Goal: Task Accomplishment & Management: Complete application form

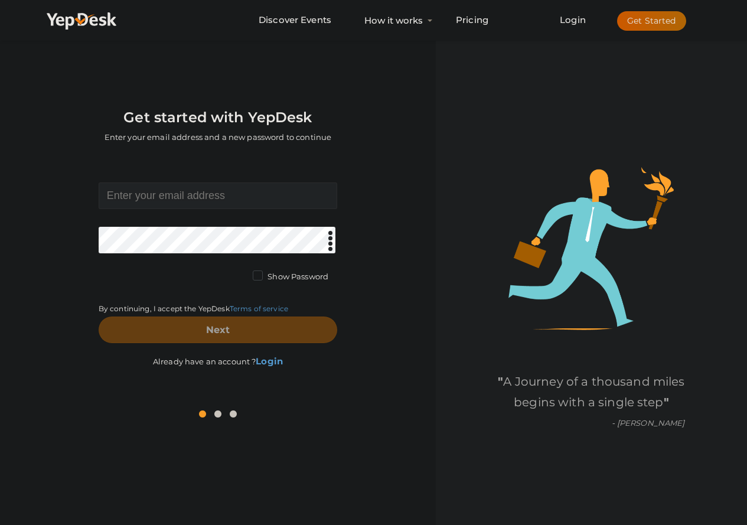
click at [178, 204] on input at bounding box center [218, 196] width 239 height 27
type input "[EMAIL_ADDRESS][DOMAIN_NAME]"
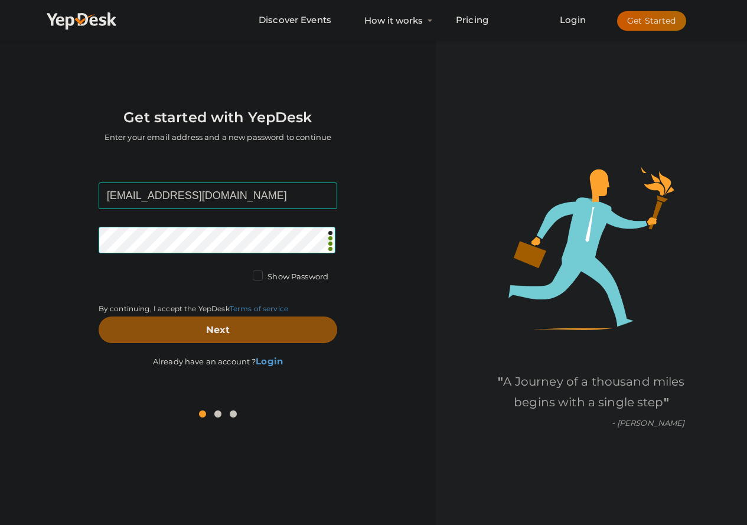
click at [243, 331] on button "Next" at bounding box center [218, 330] width 239 height 27
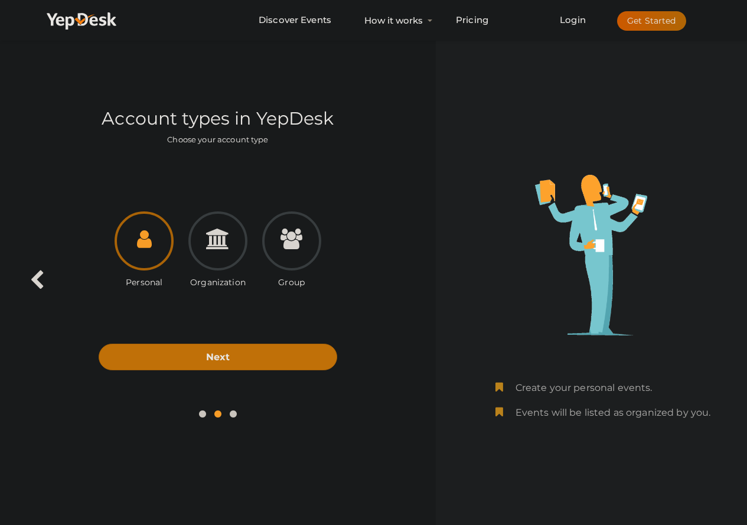
click at [199, 373] on div "Personal Organization Group Next Back" at bounding box center [218, 278] width 418 height 238
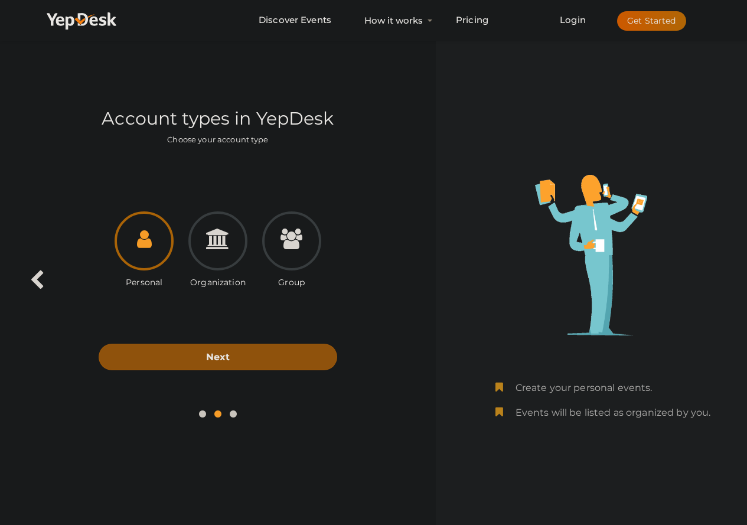
click at [201, 365] on button "Next" at bounding box center [218, 357] width 239 height 27
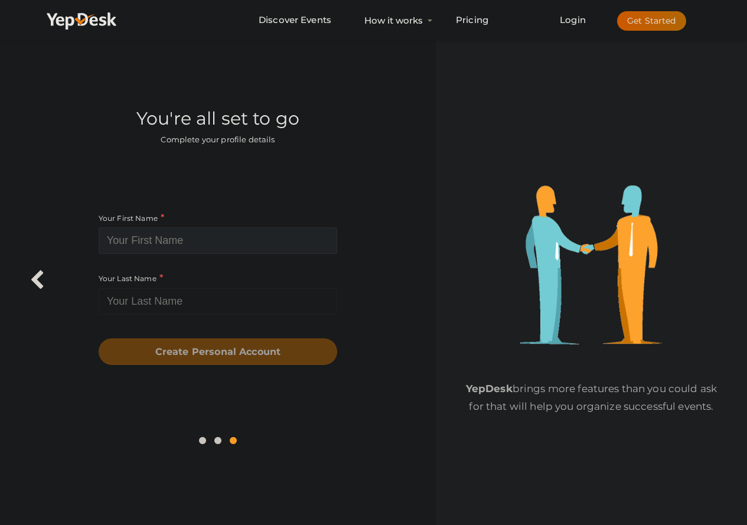
click at [178, 235] on input at bounding box center [218, 240] width 239 height 27
click at [201, 242] on input at bounding box center [218, 240] width 239 height 27
paste input "Best Blood Cancer Treatment"
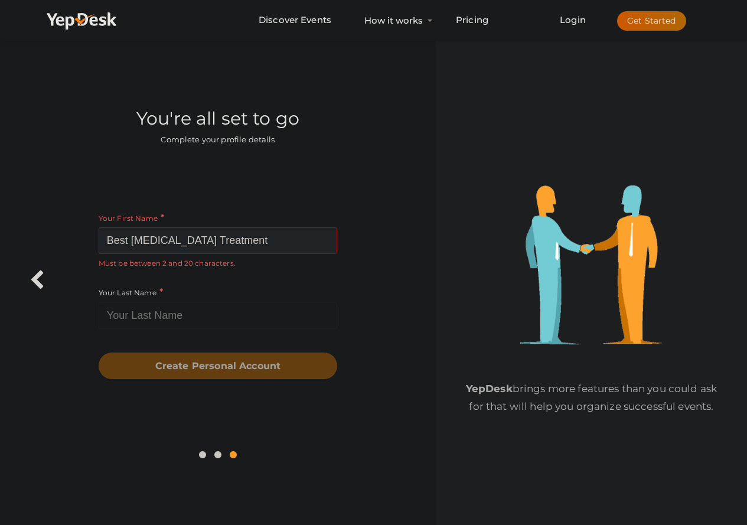
click at [201, 240] on input "Best Blood Cancer Treatment" at bounding box center [218, 240] width 239 height 27
drag, startPoint x: 200, startPoint y: 238, endPoint x: 284, endPoint y: 241, distance: 84.0
click at [284, 241] on input "Best Blood Cancer Treatment" at bounding box center [218, 240] width 239 height 27
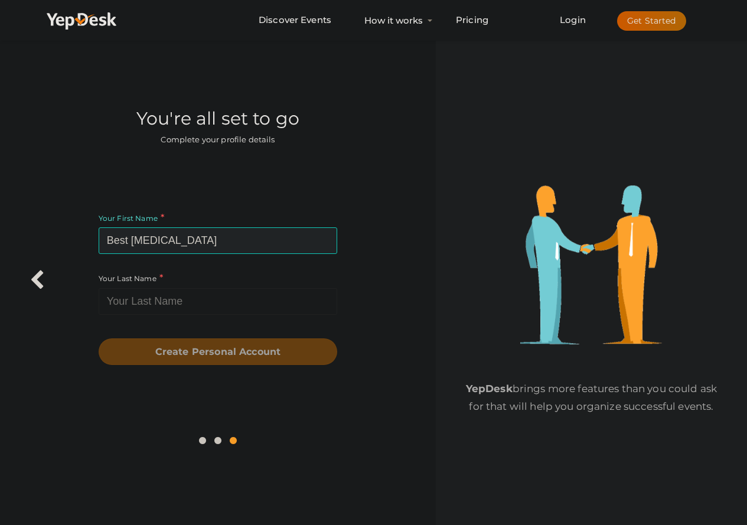
type input "Best [MEDICAL_DATA]"
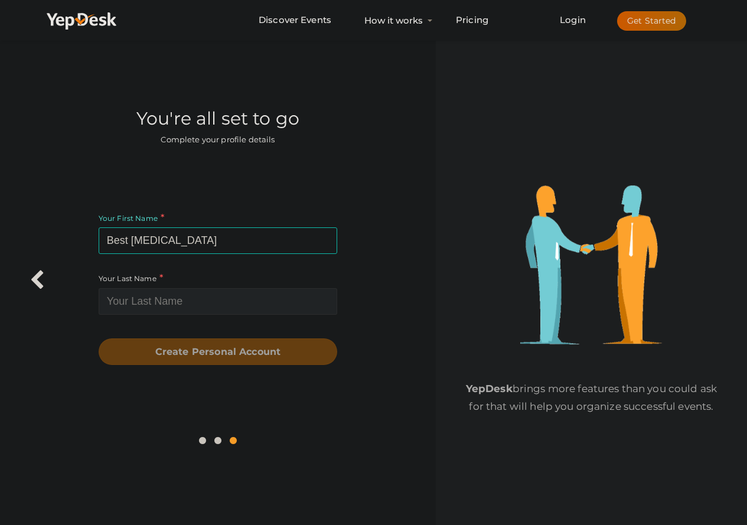
click at [173, 294] on input at bounding box center [218, 301] width 239 height 27
click at [152, 304] on input at bounding box center [218, 301] width 239 height 27
paste input "Hospitals in [GEOGRAPHIC_DATA]"
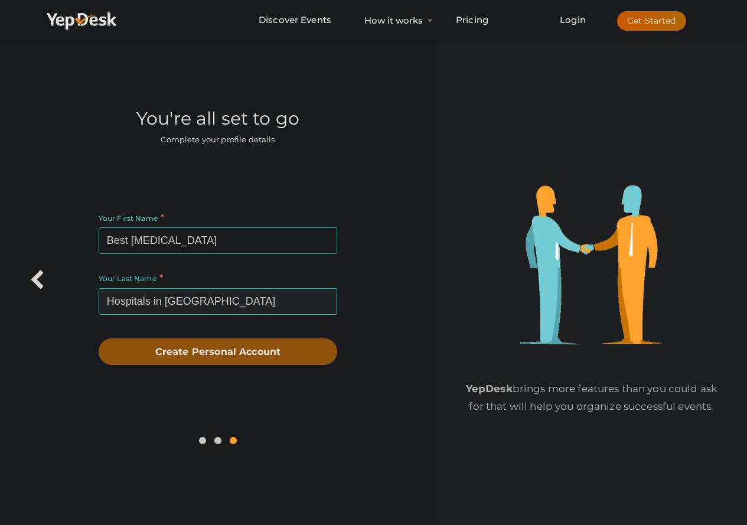
type input "Hospitals in [GEOGRAPHIC_DATA]"
click at [232, 346] on b "Create Personal Account" at bounding box center [218, 351] width 126 height 11
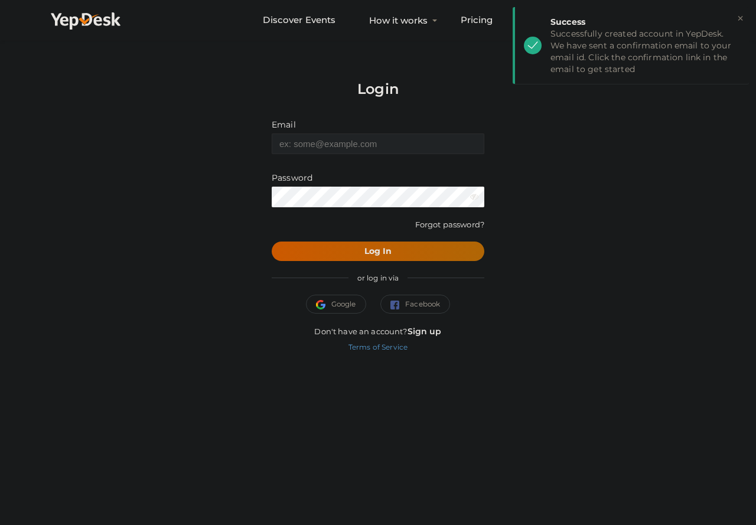
click at [310, 146] on input "text" at bounding box center [378, 144] width 213 height 21
type input "[EMAIL_ADDRESS][DOMAIN_NAME]"
click at [313, 210] on form "Email hollowvoices9@gmail.com Invalid email. Password Wrong Credentials Forgot …" at bounding box center [378, 190] width 213 height 143
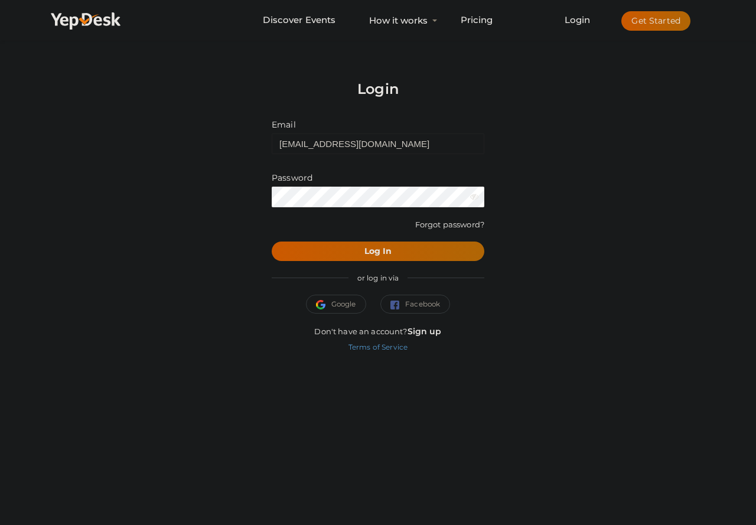
click at [470, 192] on div "Password" at bounding box center [378, 189] width 213 height 35
click at [476, 195] on icon at bounding box center [474, 197] width 8 height 8
click at [383, 252] on b "Log In" at bounding box center [379, 251] width 28 height 11
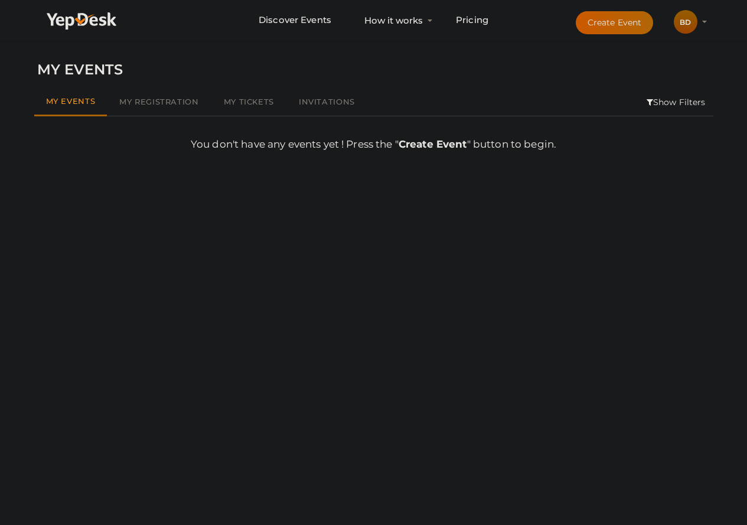
click at [685, 15] on div "BD" at bounding box center [686, 22] width 24 height 24
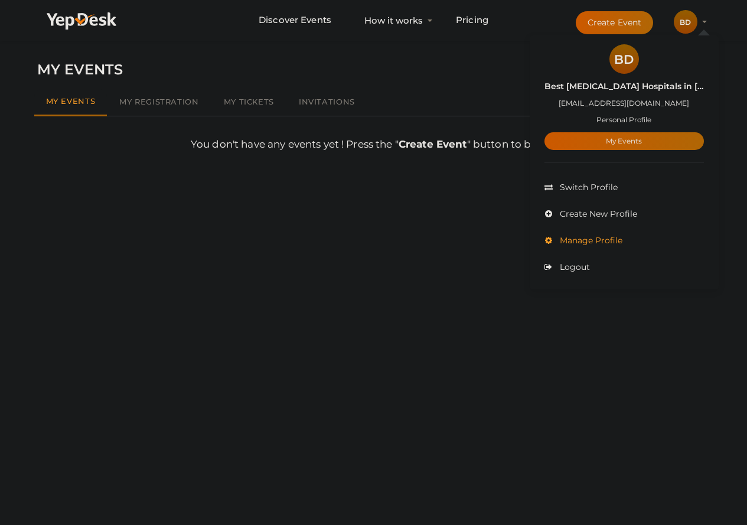
click at [586, 237] on span "Manage Profile" at bounding box center [590, 240] width 66 height 11
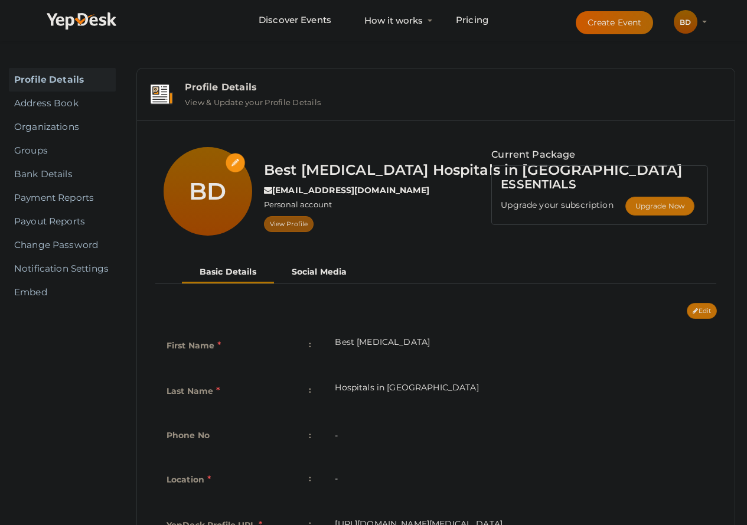
click at [282, 227] on link "View Profile" at bounding box center [289, 224] width 50 height 16
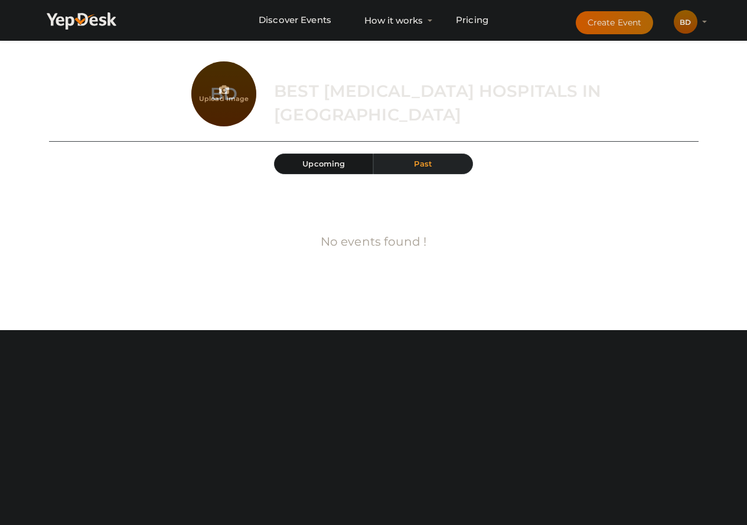
click at [695, 24] on div "BD" at bounding box center [686, 22] width 24 height 24
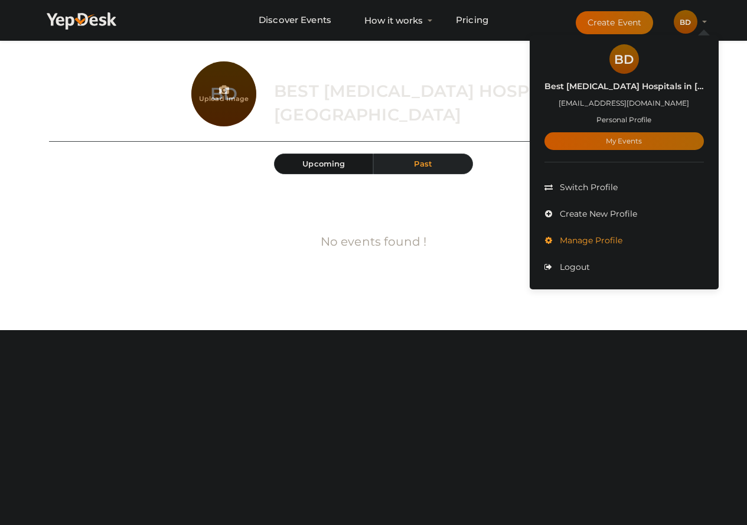
click at [590, 242] on span "Manage Profile" at bounding box center [590, 240] width 66 height 11
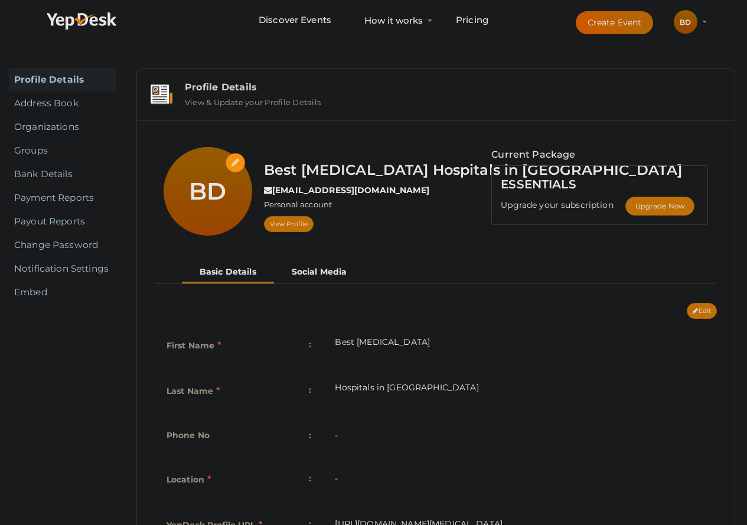
click at [238, 160] on input "file" at bounding box center [236, 163] width 21 height 21
type input "C:\fakepath\Punarjan logo_imresizer (2).png"
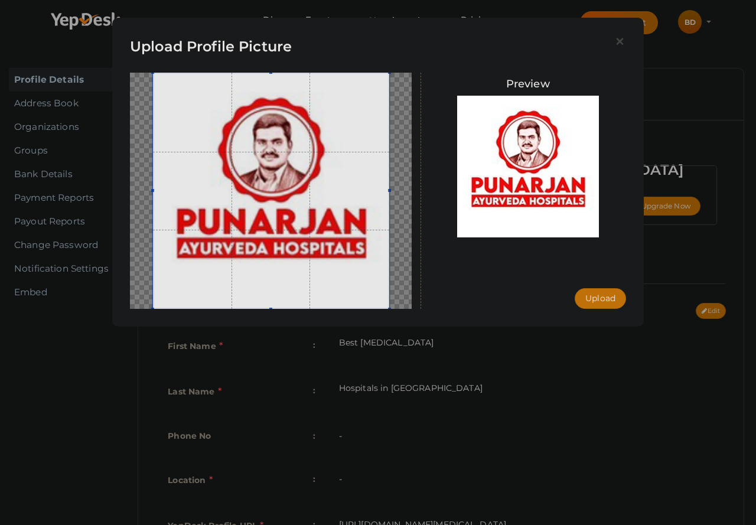
drag, startPoint x: 306, startPoint y: 225, endPoint x: 299, endPoint y: 217, distance: 10.0
click at [299, 217] on span at bounding box center [271, 191] width 236 height 236
click at [584, 300] on button "Upload" at bounding box center [600, 298] width 51 height 21
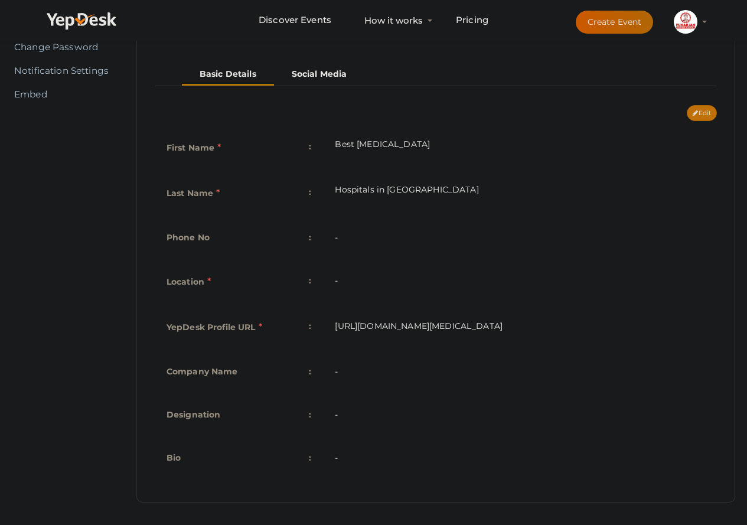
scroll to position [199, 0]
click at [697, 114] on icon at bounding box center [695, 112] width 5 height 6
type input "Best [MEDICAL_DATA]"
type input "Hospitals in [GEOGRAPHIC_DATA]"
type input "best-blood-cancer-hospitals-in-delhi"
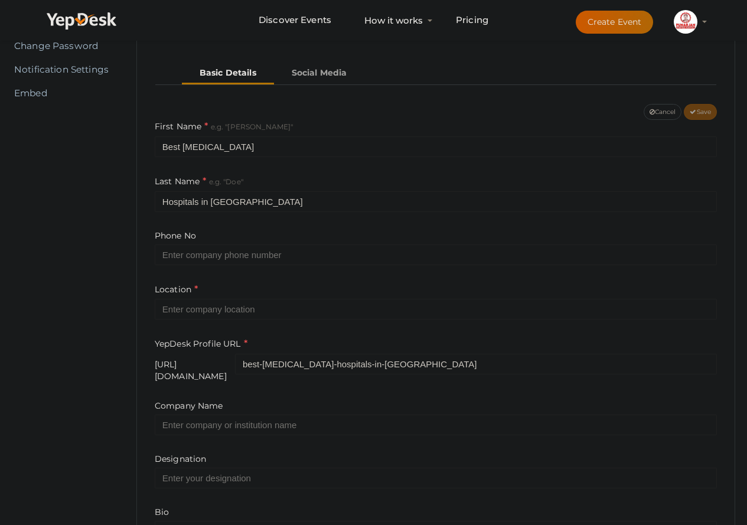
scroll to position [290, 0]
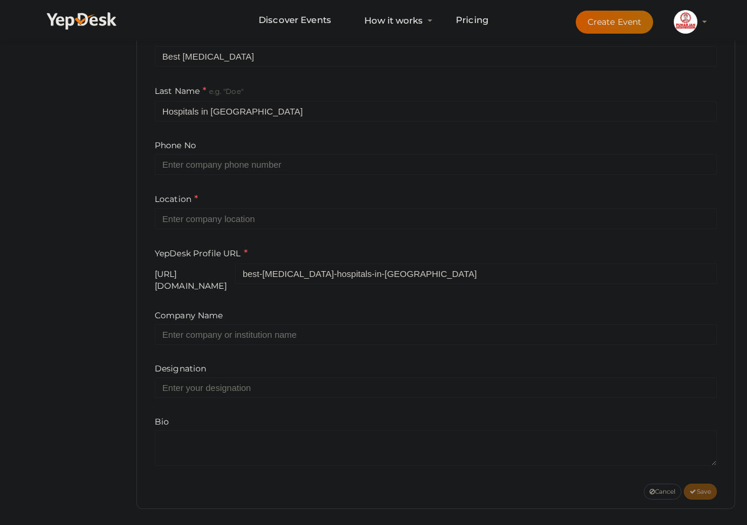
click at [217, 207] on div "Location" at bounding box center [436, 211] width 562 height 37
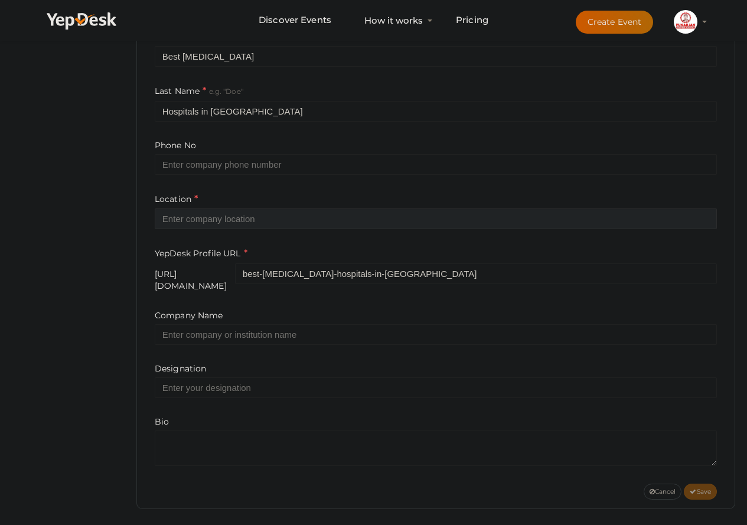
click at [220, 217] on input "text" at bounding box center [436, 219] width 562 height 21
type input "[GEOGRAPHIC_DATA], [GEOGRAPHIC_DATA]"
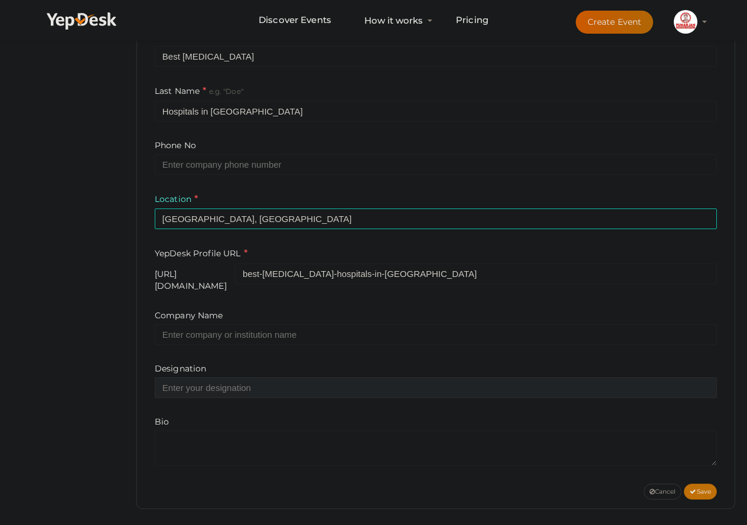
click at [221, 381] on input "text" at bounding box center [436, 388] width 562 height 21
type input "seo"
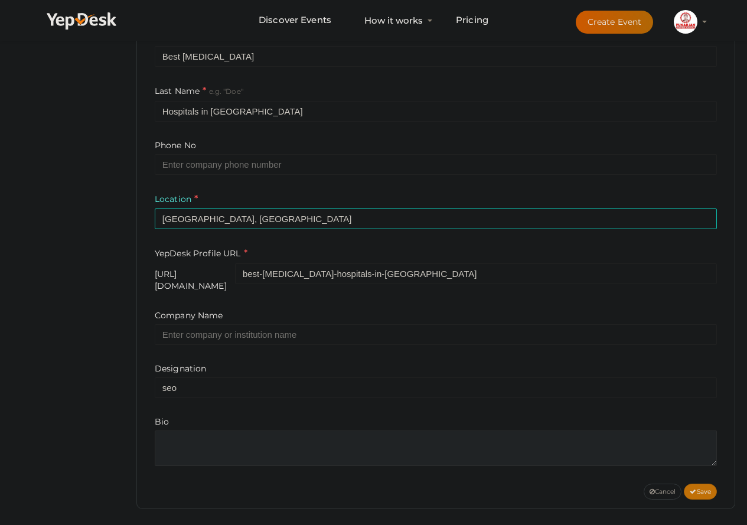
click at [177, 431] on textarea at bounding box center [436, 448] width 562 height 35
click at [214, 431] on textarea at bounding box center [436, 448] width 562 height 35
paste textarea "Promoting integrative cancer care, Punarjan Ayurveda Cancer Clinic is among the…"
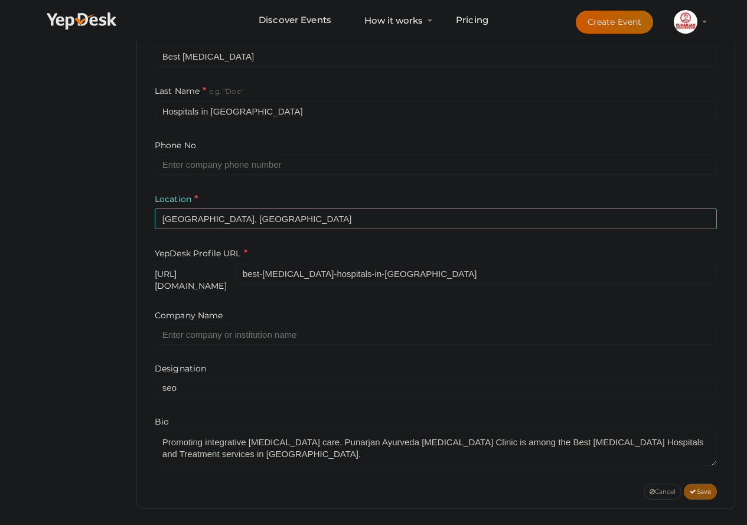
click at [694, 489] on icon at bounding box center [693, 492] width 6 height 6
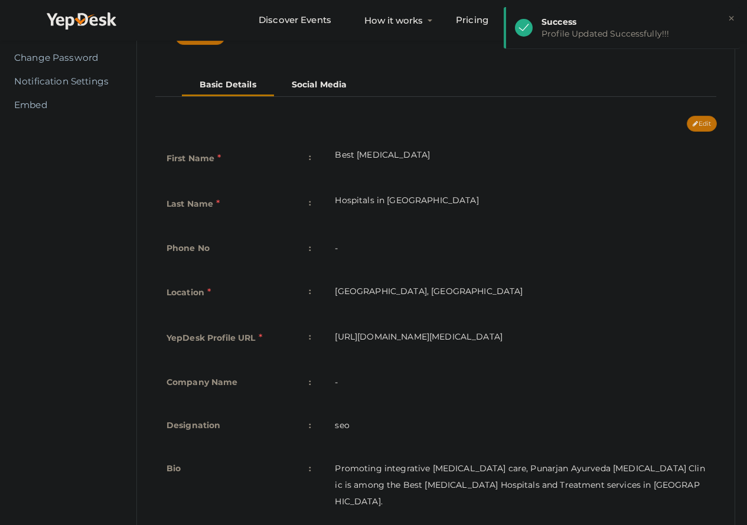
scroll to position [213, 0]
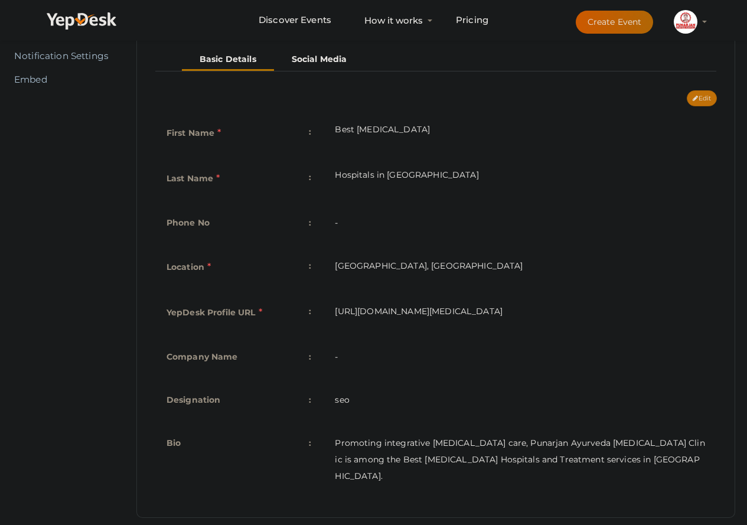
click at [544, 456] on td "Promoting integrative cancer care, Punarjan Ayurveda Cancer Clinic is among the…" at bounding box center [520, 459] width 394 height 73
click at [703, 97] on button "Edit" at bounding box center [702, 98] width 30 height 16
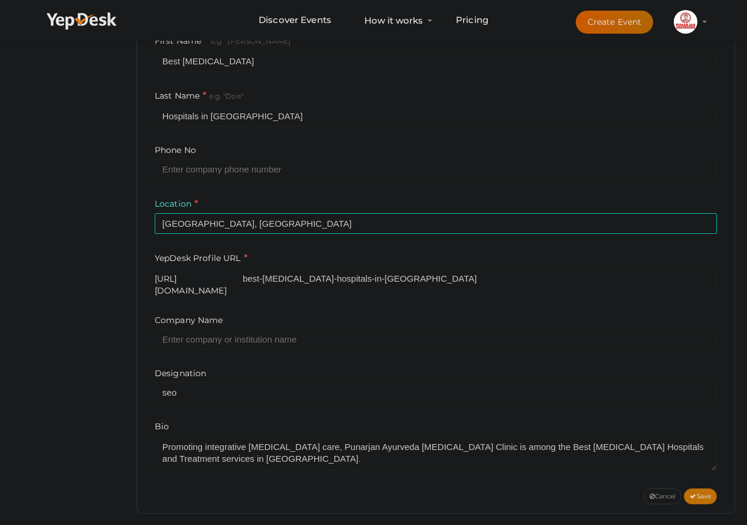
scroll to position [290, 0]
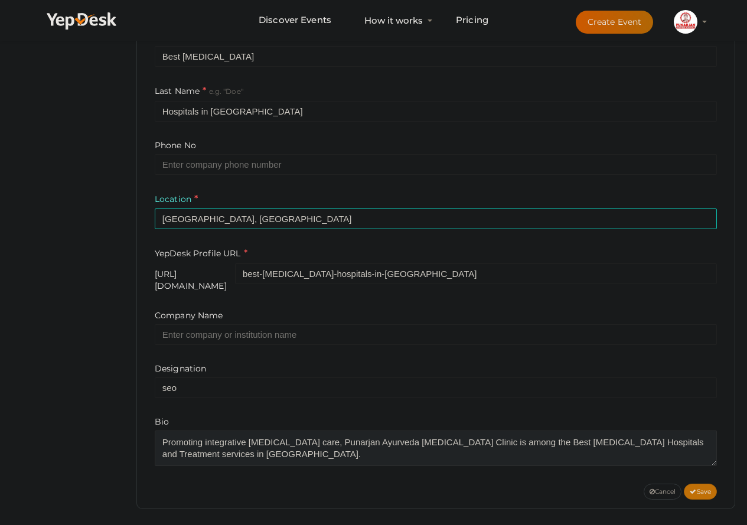
click at [213, 455] on textarea at bounding box center [436, 448] width 562 height 35
paste textarea "Promoting integrative cancer care, Punarjan Ayurveda Cancer Clinic is among the…"
click at [197, 444] on textarea at bounding box center [436, 448] width 562 height 35
paste textarea "https://www.punarjanayurveda.com/delhi/blood-cancer-treatment-hospitals/"
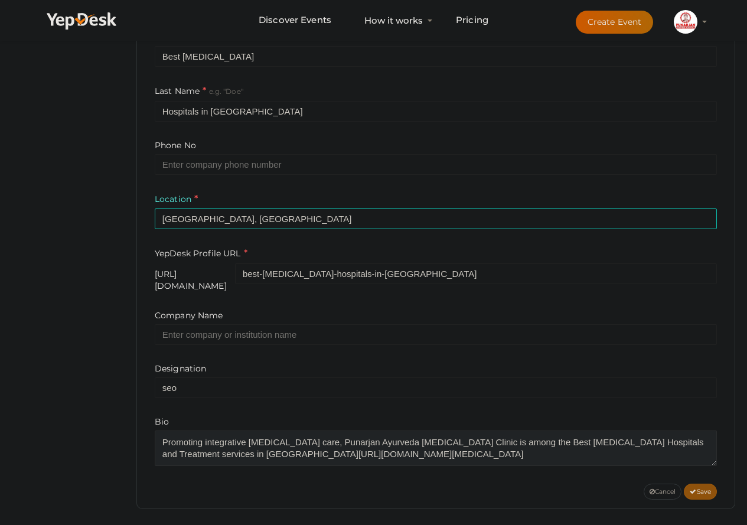
type textarea "Promoting integrative cancer care, Punarjan Ayurveda Cancer Clinic is among the…"
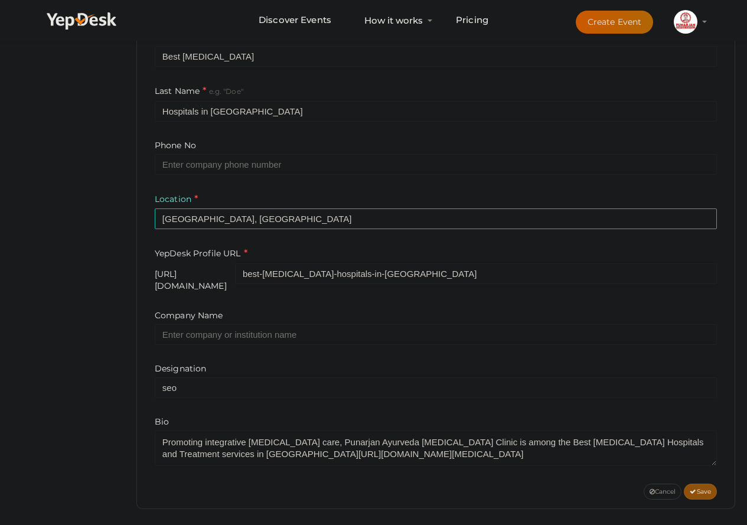
click at [704, 488] on span "Save" at bounding box center [700, 492] width 21 height 8
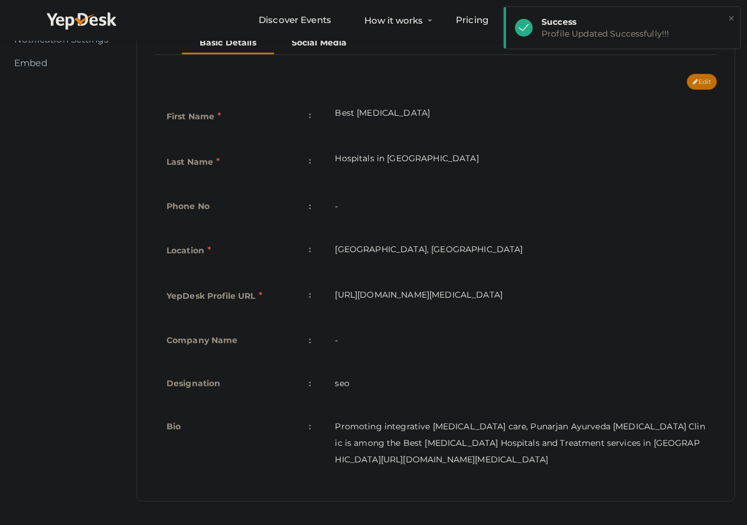
click at [728, 19] on button "×" at bounding box center [732, 19] width 8 height 14
click at [684, 19] on img at bounding box center [686, 22] width 24 height 24
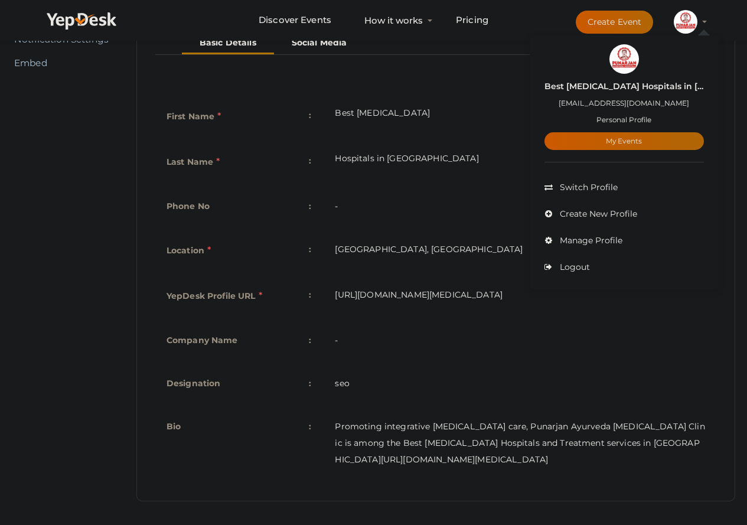
click at [613, 89] on label "Best [MEDICAL_DATA] Hospitals in [GEOGRAPHIC_DATA]" at bounding box center [625, 87] width 160 height 14
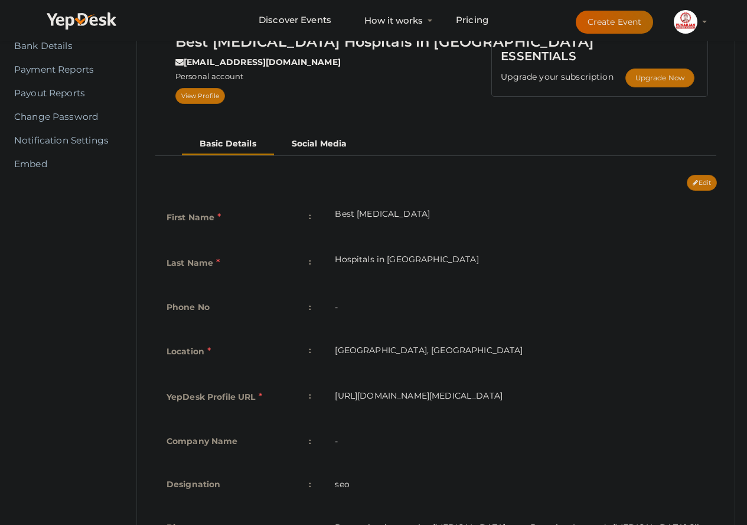
scroll to position [0, 0]
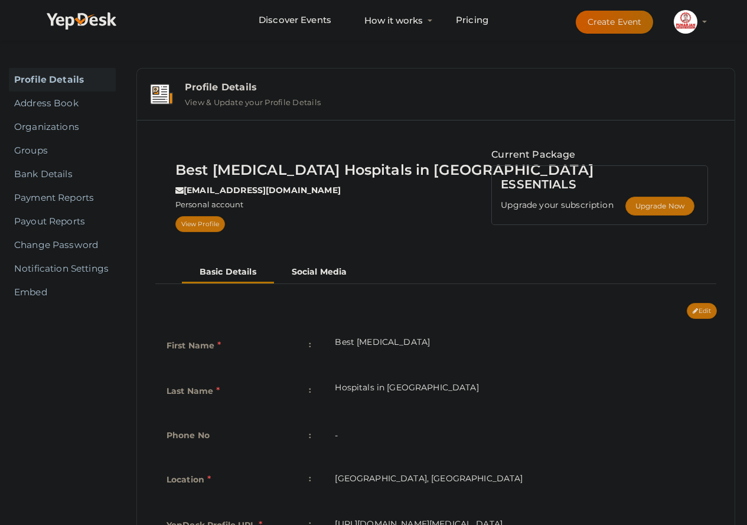
click at [36, 76] on link "Profile Details" at bounding box center [62, 80] width 107 height 24
click at [206, 89] on div "Profile Details" at bounding box center [453, 87] width 537 height 11
click at [216, 98] on label "View & Update your Profile Details" at bounding box center [253, 100] width 136 height 14
click at [700, 32] on button "Best Blood Cancer Hospitals in Delhi hollowvoices9@gmail.com Personal Profile M…" at bounding box center [686, 21] width 31 height 25
click at [696, 19] on img at bounding box center [686, 22] width 24 height 24
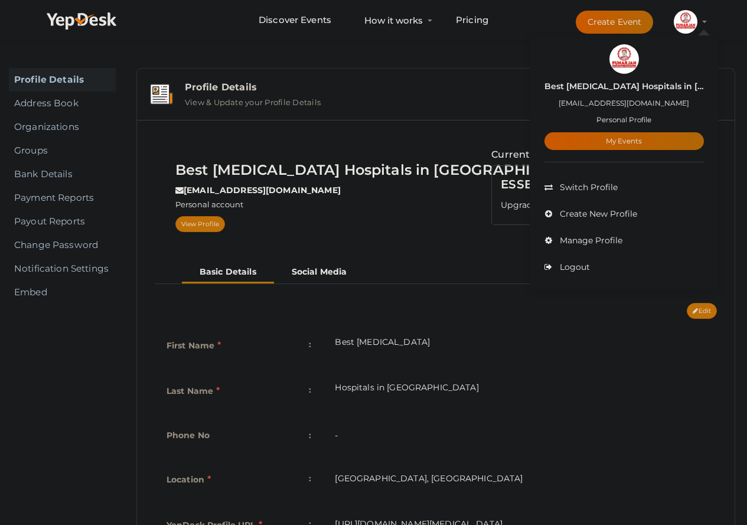
click at [617, 116] on small "Personal Profile" at bounding box center [624, 119] width 55 height 9
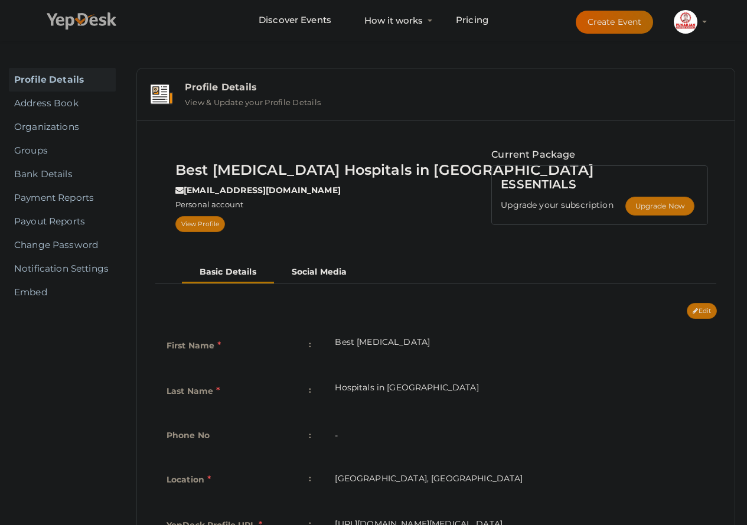
click at [69, 28] on icon at bounding box center [82, 21] width 71 height 18
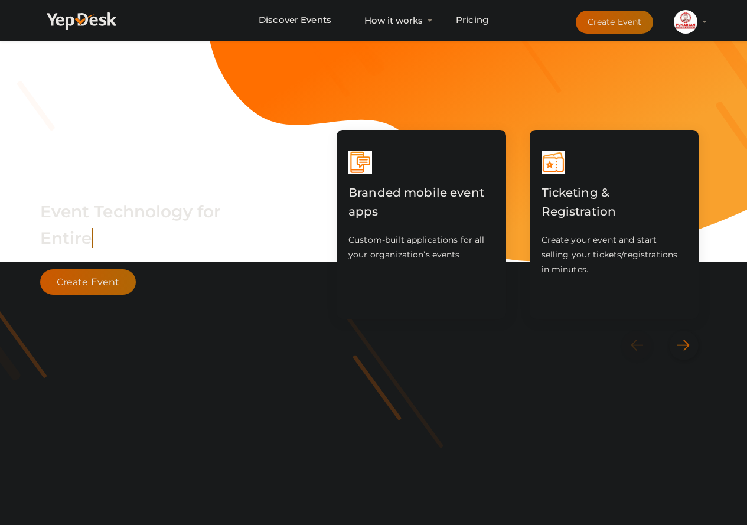
click at [685, 15] on img at bounding box center [686, 22] width 24 height 24
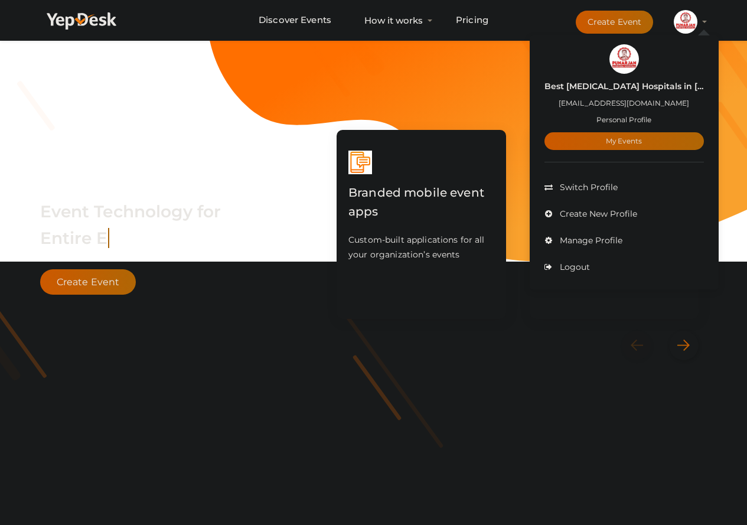
click at [583, 83] on label "Best [MEDICAL_DATA] Hospitals in [GEOGRAPHIC_DATA]" at bounding box center [625, 87] width 160 height 14
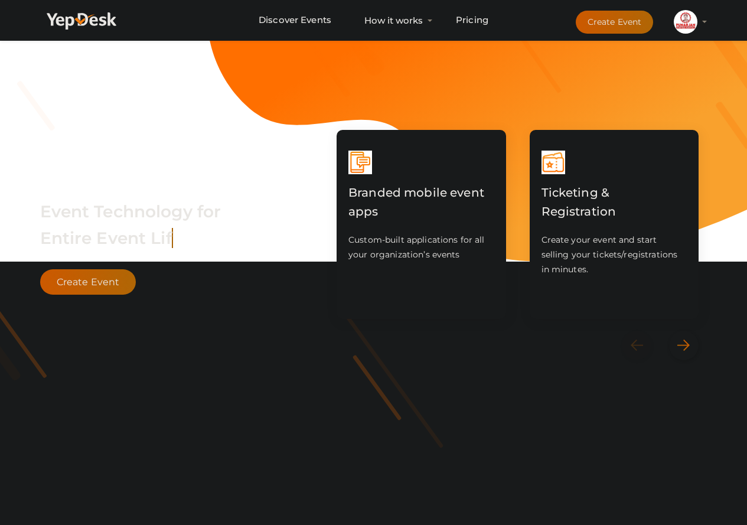
click at [697, 14] on button "Best Blood Cancer Hospitals in Delhi hollowvoices9@gmail.com Personal Profile M…" at bounding box center [686, 21] width 31 height 25
click at [687, 24] on img at bounding box center [686, 22] width 24 height 24
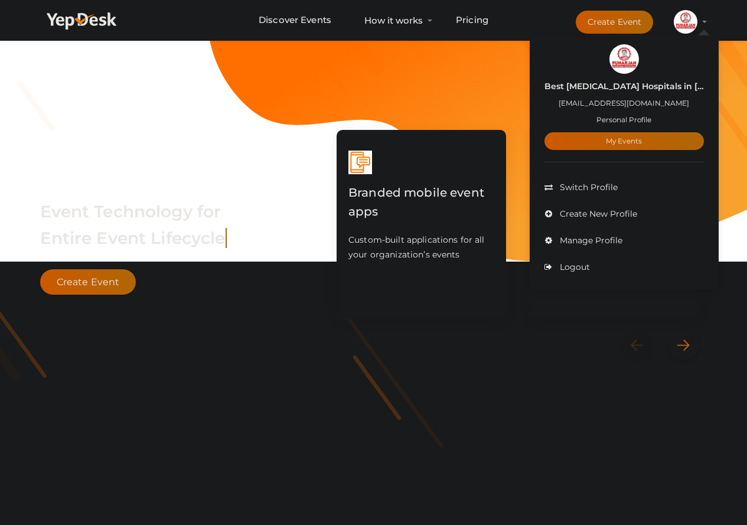
click at [636, 82] on label "Best [MEDICAL_DATA] Hospitals in [GEOGRAPHIC_DATA]" at bounding box center [625, 87] width 160 height 14
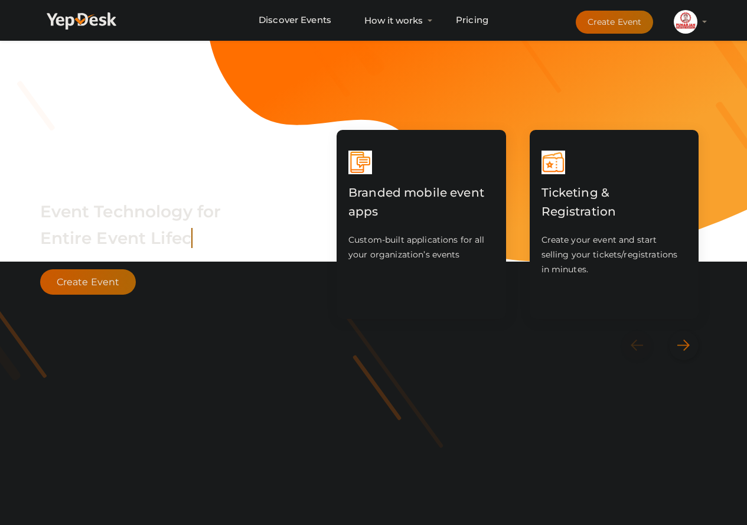
click at [681, 27] on img at bounding box center [686, 22] width 24 height 24
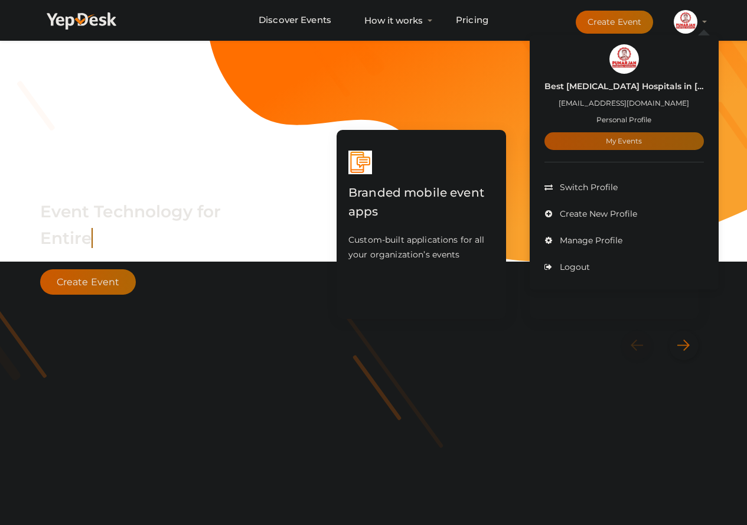
click at [612, 142] on link "My Events" at bounding box center [625, 141] width 160 height 18
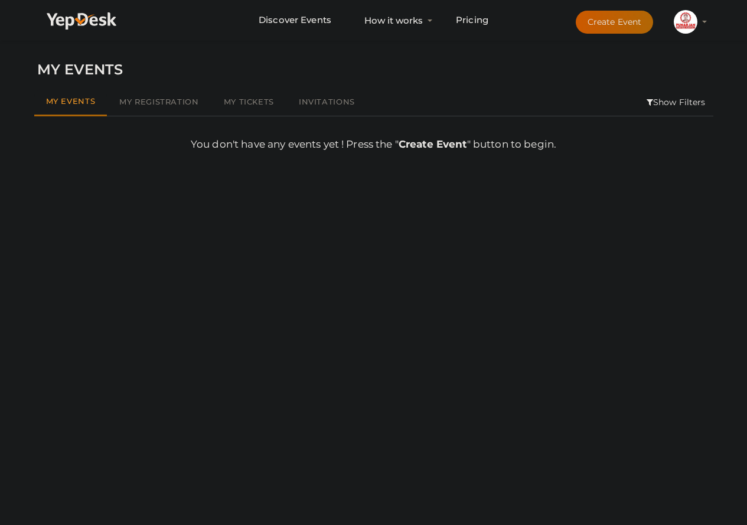
click at [682, 27] on img at bounding box center [686, 22] width 24 height 24
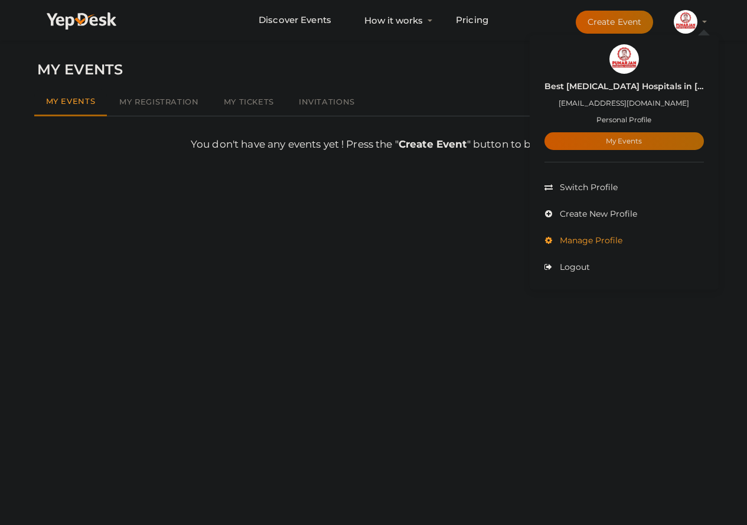
click at [594, 234] on li "Manage Profile" at bounding box center [625, 240] width 160 height 27
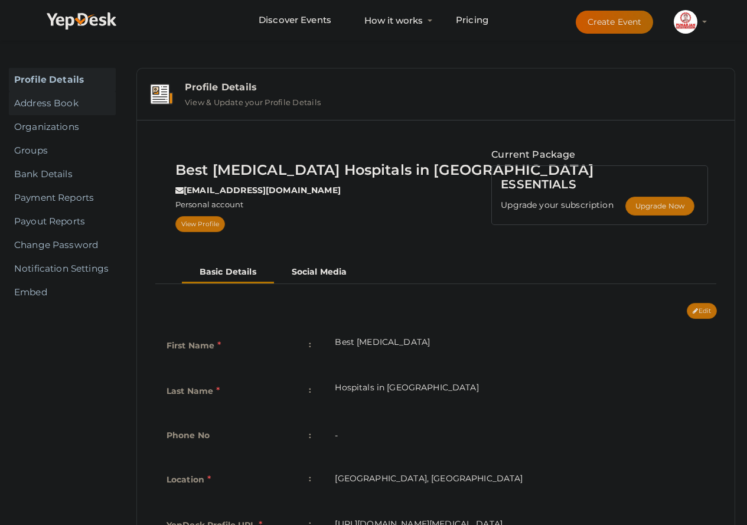
click at [61, 102] on link "Address Book" at bounding box center [62, 104] width 107 height 24
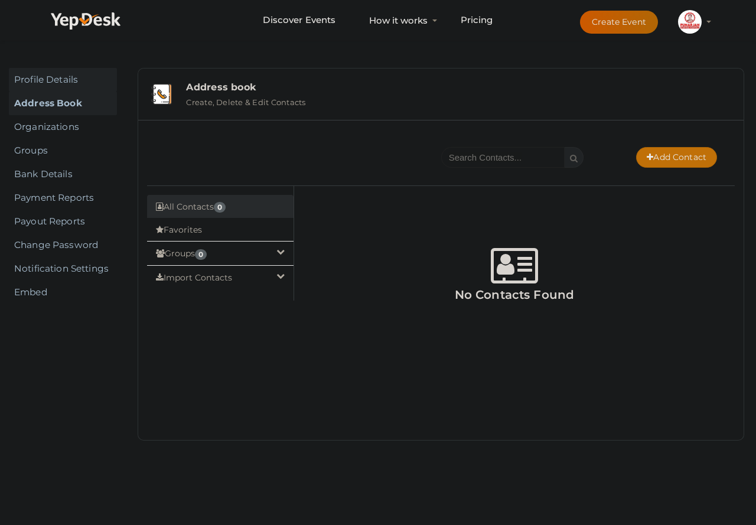
click at [76, 82] on link "Profile Details" at bounding box center [63, 80] width 108 height 24
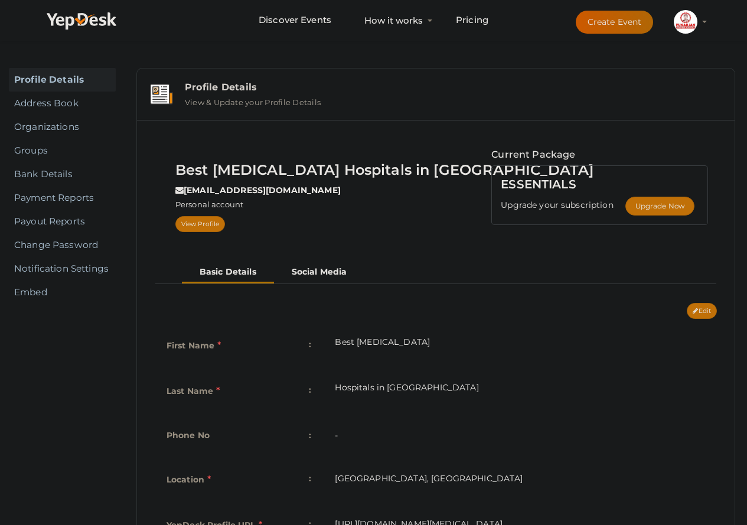
click at [257, 93] on label "View & Update your Profile Details" at bounding box center [253, 100] width 136 height 14
click at [240, 87] on div "Profile Details" at bounding box center [453, 87] width 537 height 11
click at [171, 93] on img at bounding box center [161, 94] width 23 height 21
click at [222, 104] on label "View & Update your Profile Details" at bounding box center [253, 100] width 136 height 14
click at [207, 217] on link "View Profile" at bounding box center [200, 224] width 50 height 16
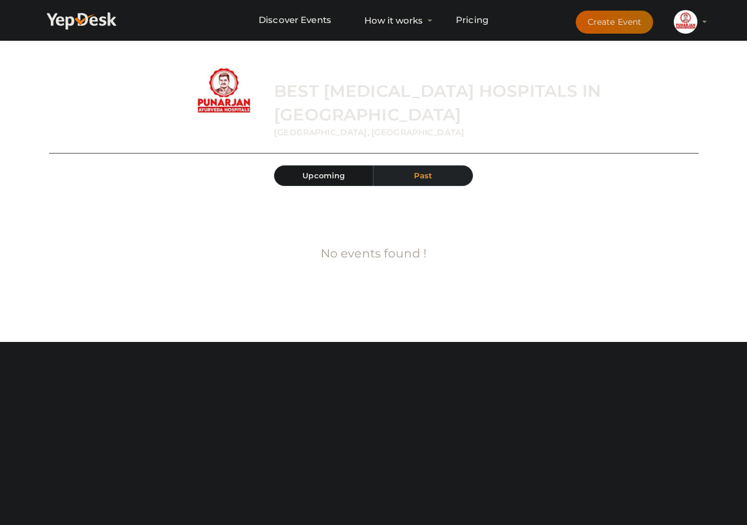
click at [422, 171] on span "Past" at bounding box center [423, 175] width 18 height 9
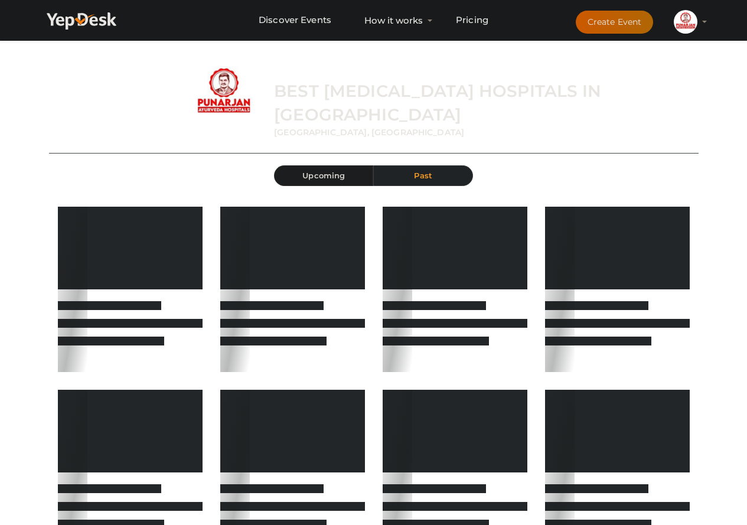
click at [327, 171] on span "Upcoming" at bounding box center [324, 175] width 43 height 9
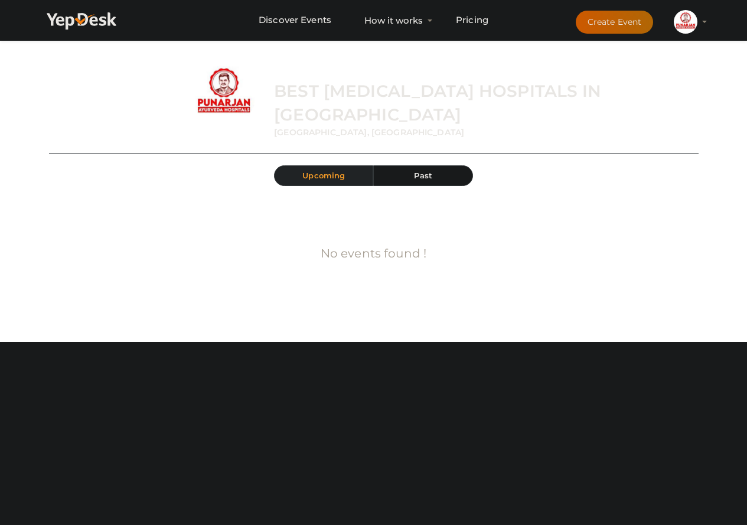
click at [690, 28] on img at bounding box center [686, 22] width 24 height 24
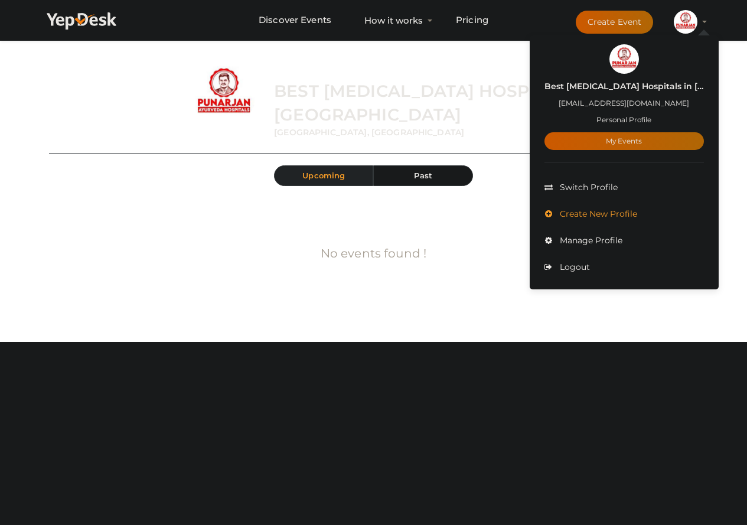
click at [609, 212] on span "Create New Profile" at bounding box center [597, 214] width 80 height 11
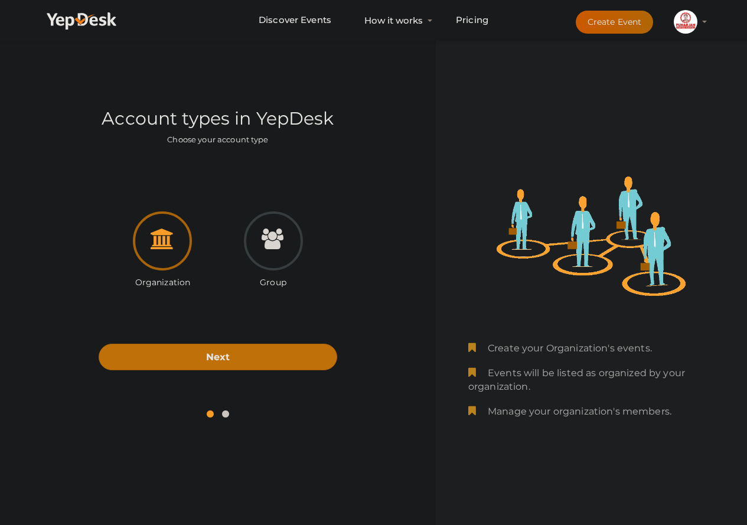
click at [627, 23] on button "Create Event" at bounding box center [615, 22] width 78 height 23
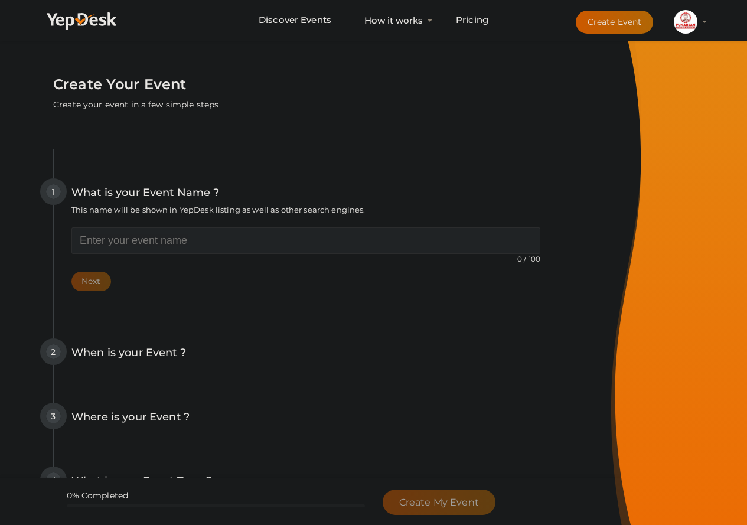
click at [149, 245] on input "text" at bounding box center [305, 240] width 469 height 27
click at [157, 238] on input "text" at bounding box center [305, 240] width 469 height 27
paste input "Best Blood Cancer Treatment Hospitals in Delhi"
type input "Best Blood Cancer Treatment Hospitals in Delhi"
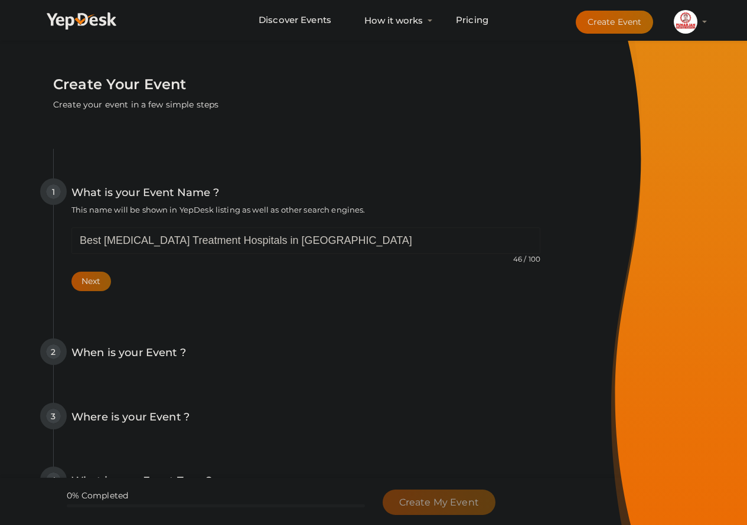
click at [102, 284] on button "Next" at bounding box center [91, 281] width 40 height 19
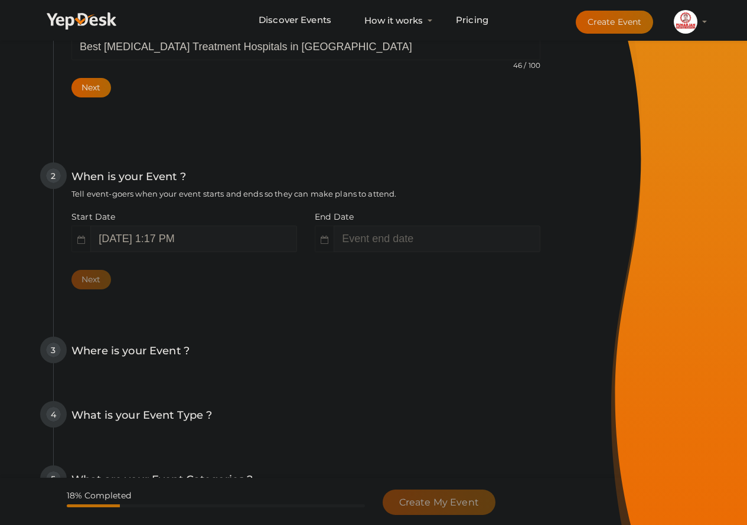
scroll to position [196, 0]
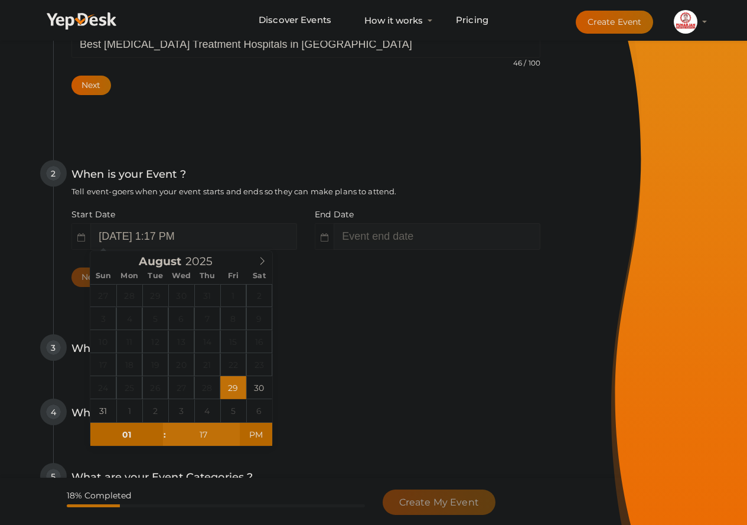
type input "August 29, 2025 1:17 AM"
click at [258, 435] on span "PM" at bounding box center [256, 435] width 32 height 24
type input "03"
type input "17"
click at [386, 395] on div "4 What is your Event Type ? Choose the right event type. Registration Ticketing…" at bounding box center [305, 419] width 505 height 64
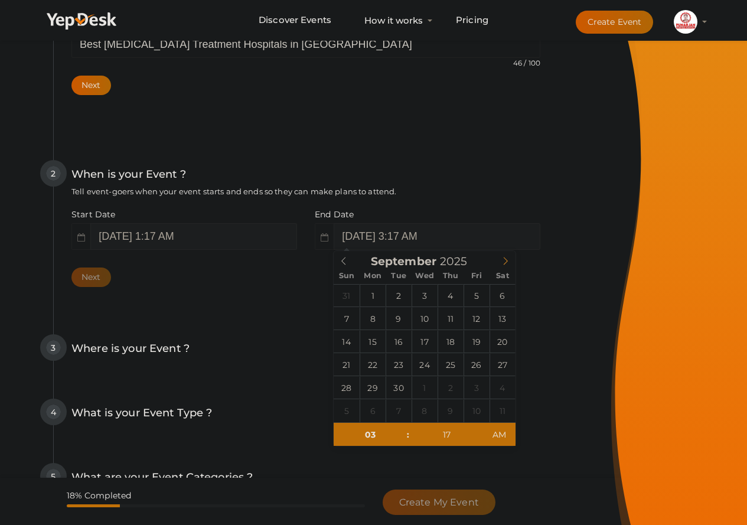
click at [496, 262] on span at bounding box center [506, 259] width 20 height 17
click at [501, 260] on span at bounding box center [506, 259] width 20 height 17
type input "December 27, 2025 3:17 AM"
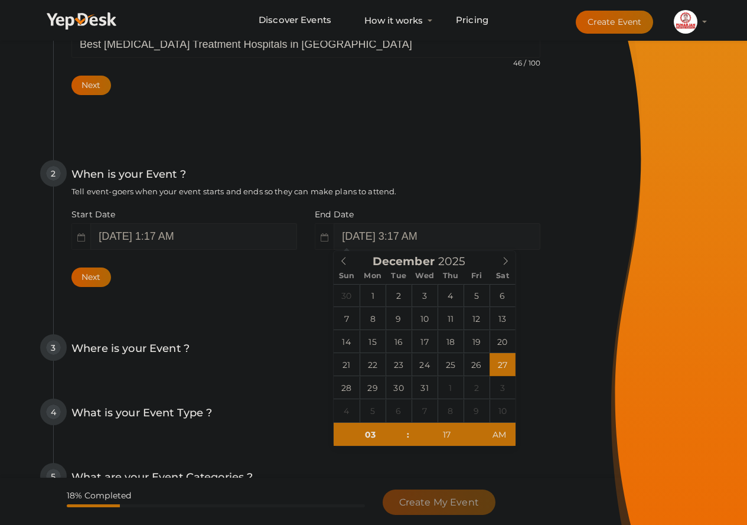
click at [272, 351] on div "Where is your Event ? Tell event-goers where your event location is." at bounding box center [305, 354] width 469 height 29
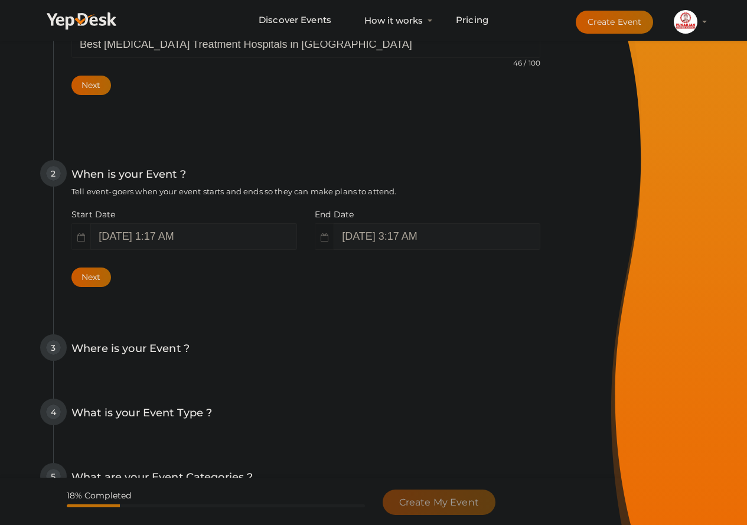
click at [176, 365] on div "Where is your Event ? Tell event-goers where your event location is." at bounding box center [305, 354] width 469 height 29
click at [95, 287] on button "Next" at bounding box center [91, 277] width 40 height 19
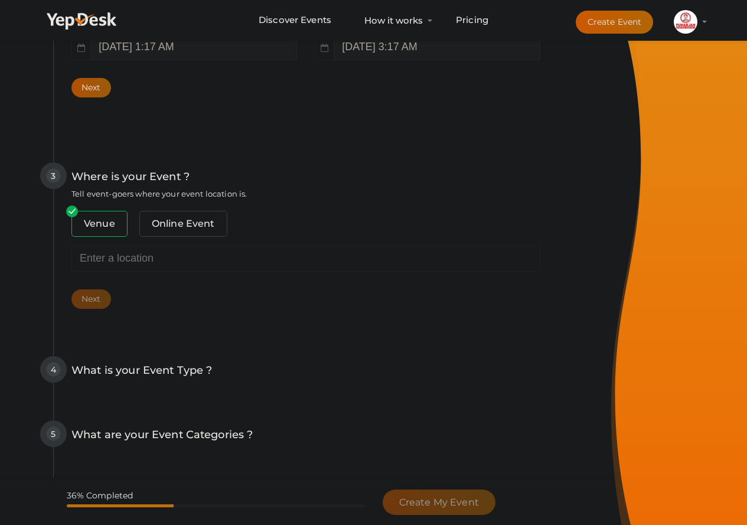
scroll to position [388, 0]
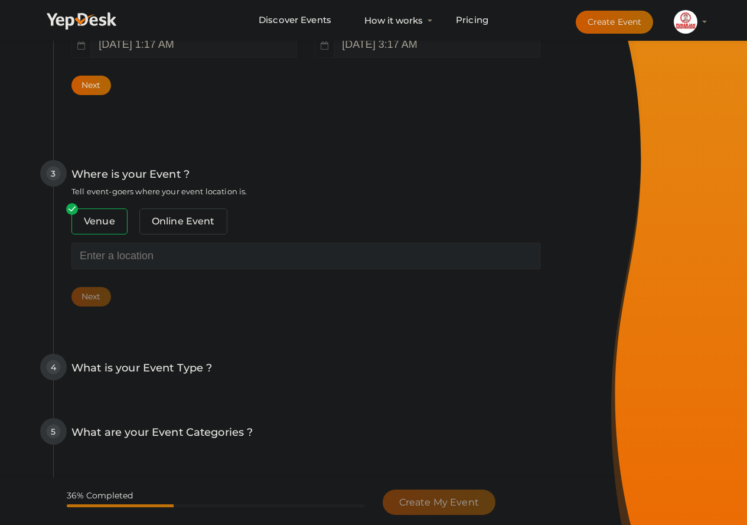
click at [117, 253] on input "text" at bounding box center [305, 256] width 469 height 27
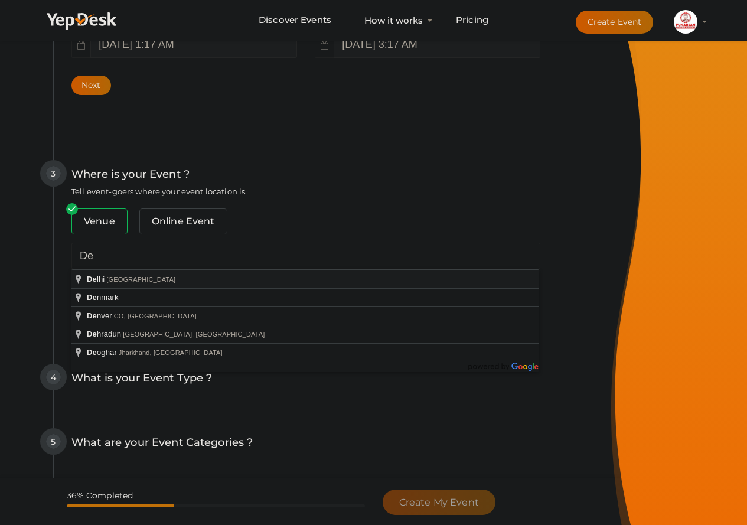
type input "[GEOGRAPHIC_DATA], [GEOGRAPHIC_DATA]"
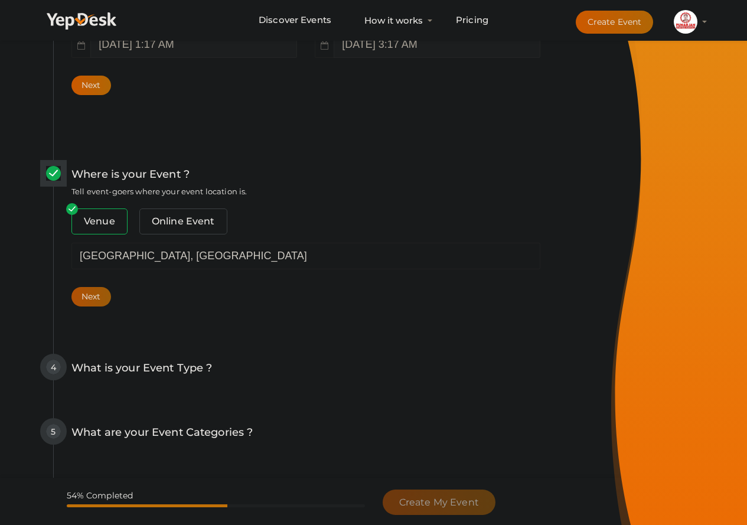
click at [89, 299] on button "Next" at bounding box center [91, 296] width 40 height 19
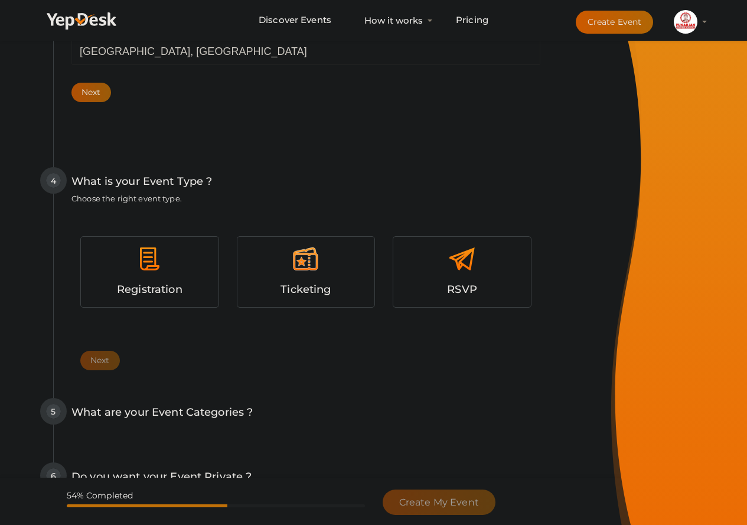
scroll to position [600, 0]
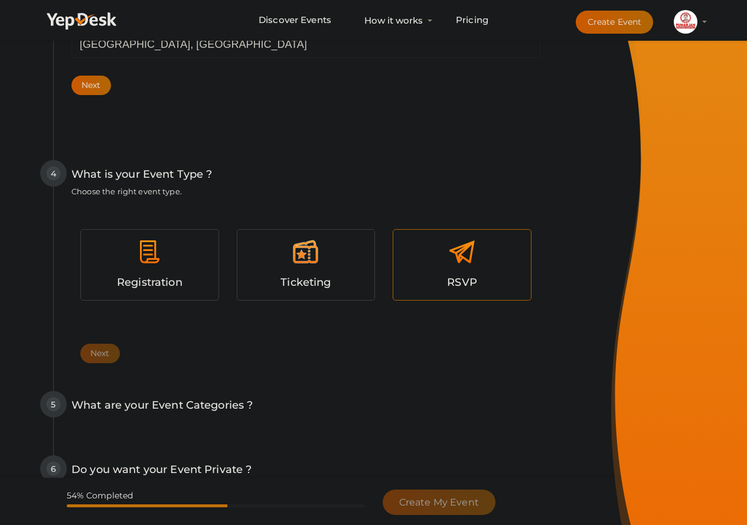
click at [484, 286] on div "RSVP" at bounding box center [462, 282] width 120 height 17
click at [112, 359] on button "Next" at bounding box center [100, 353] width 40 height 19
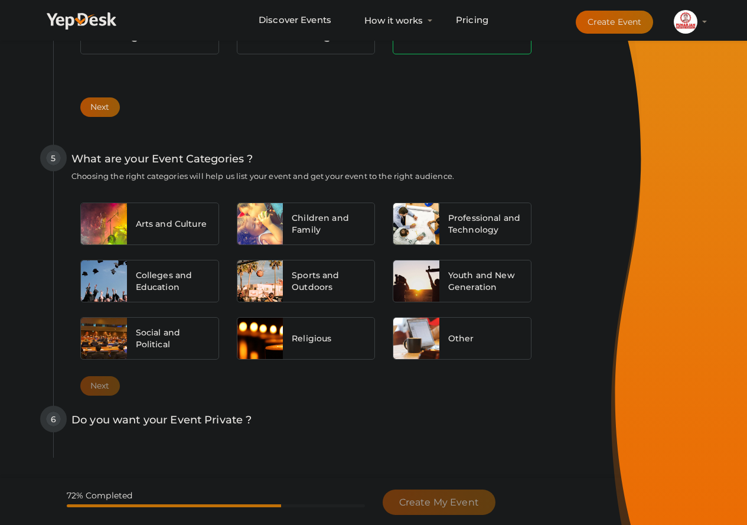
scroll to position [848, 0]
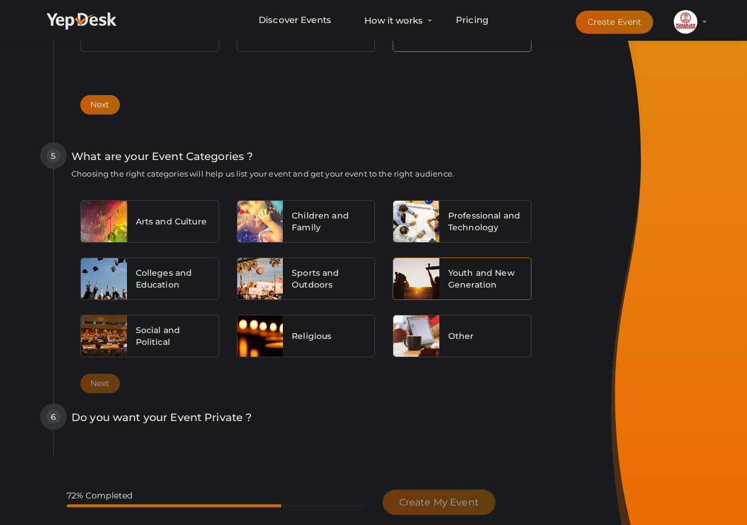
click at [452, 291] on div "Youth and New Generation" at bounding box center [486, 278] width 92 height 41
click at [92, 382] on button "Next" at bounding box center [100, 383] width 40 height 19
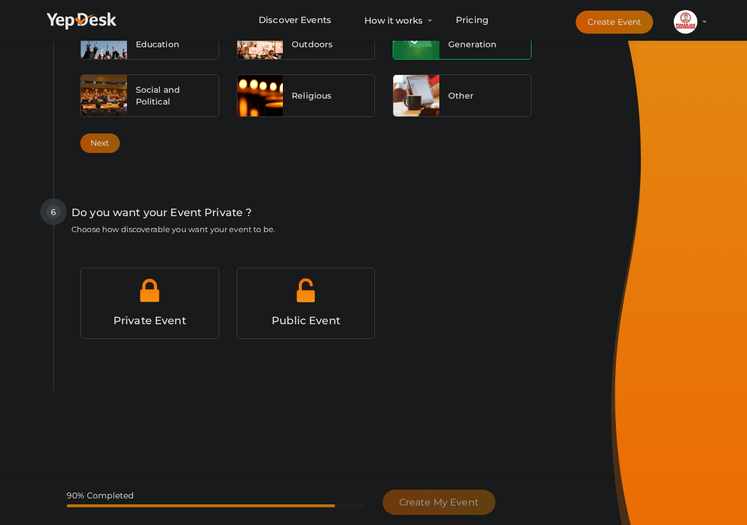
scroll to position [1110, 0]
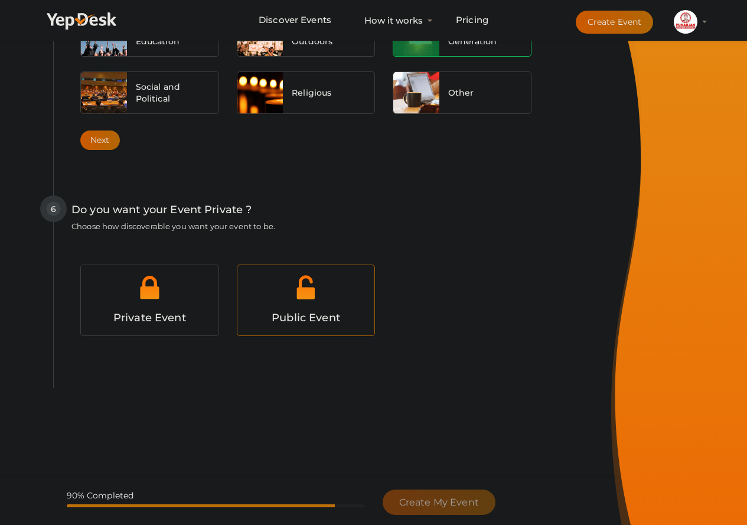
click at [304, 318] on span "Public Event" at bounding box center [306, 317] width 69 height 13
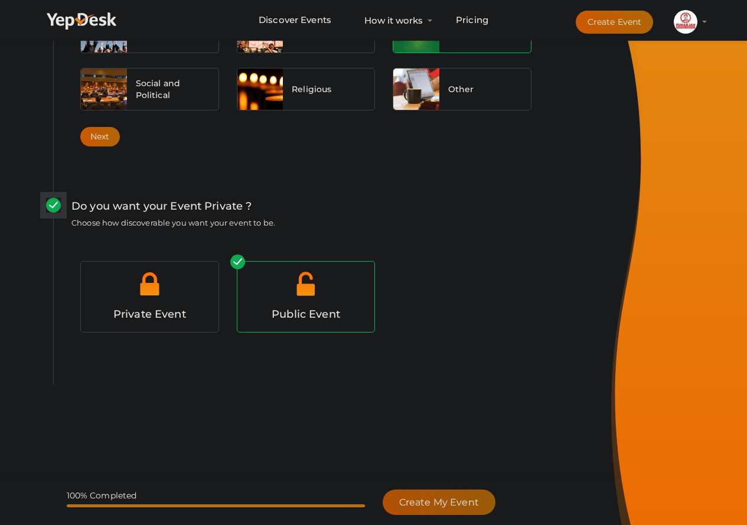
click at [438, 498] on span "Create My Event" at bounding box center [439, 502] width 80 height 11
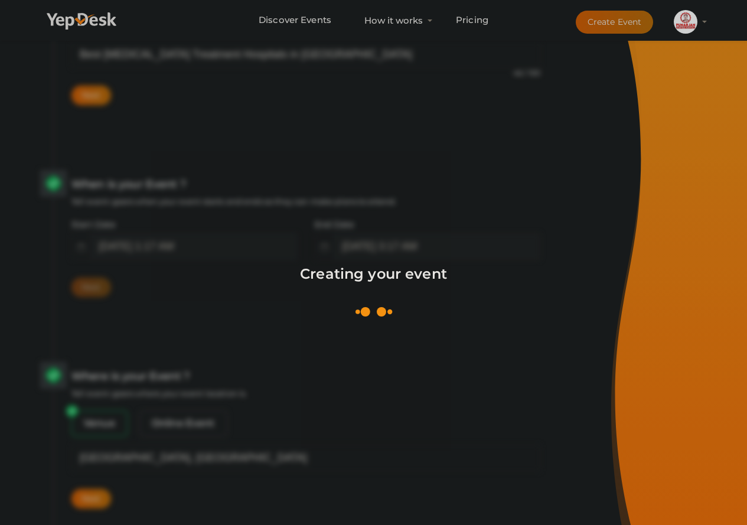
scroll to position [177, 0]
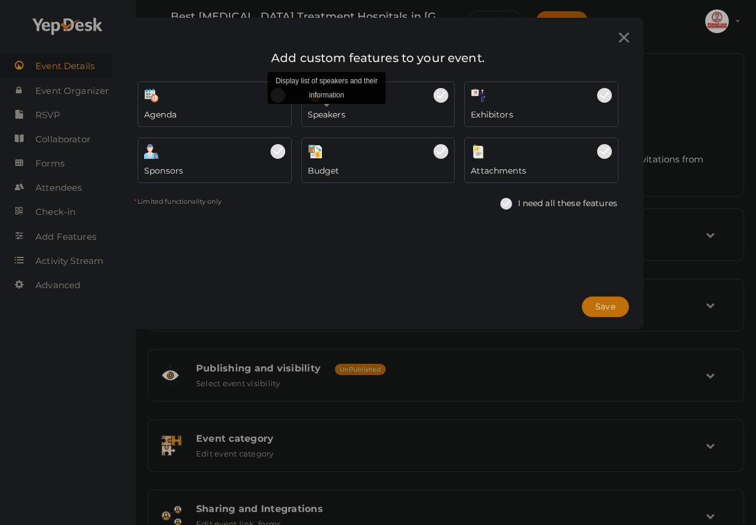
click at [323, 116] on span "Speakers" at bounding box center [327, 115] width 38 height 12
click at [204, 115] on div "Agenda" at bounding box center [214, 112] width 141 height 18
click at [375, 105] on div "Speakers" at bounding box center [378, 112] width 141 height 18
click at [599, 297] on button "Save" at bounding box center [605, 307] width 47 height 21
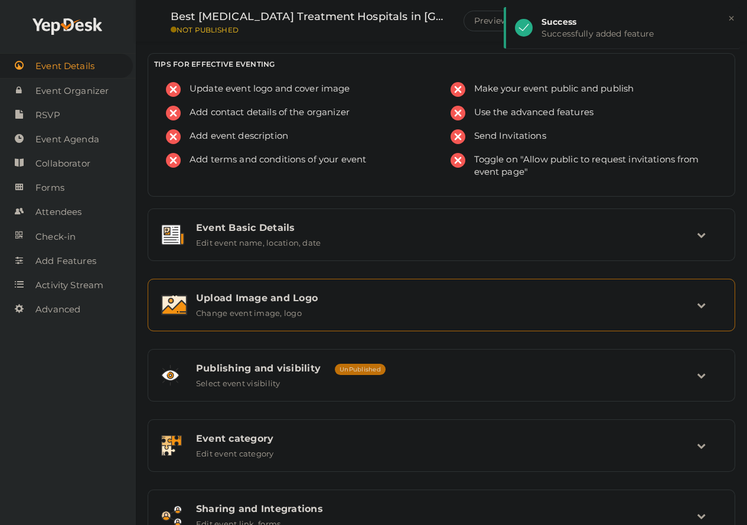
click at [338, 315] on div "Upload Image and Logo Change event image, logo" at bounding box center [442, 304] width 510 height 25
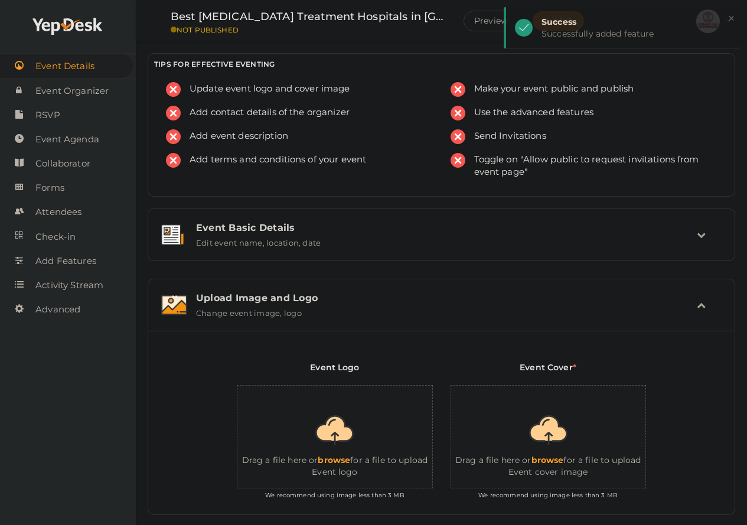
click at [342, 449] on input "file" at bounding box center [356, 437] width 236 height 103
type input "C:\fakepath\Punarjan logo_imresizer (2).png"
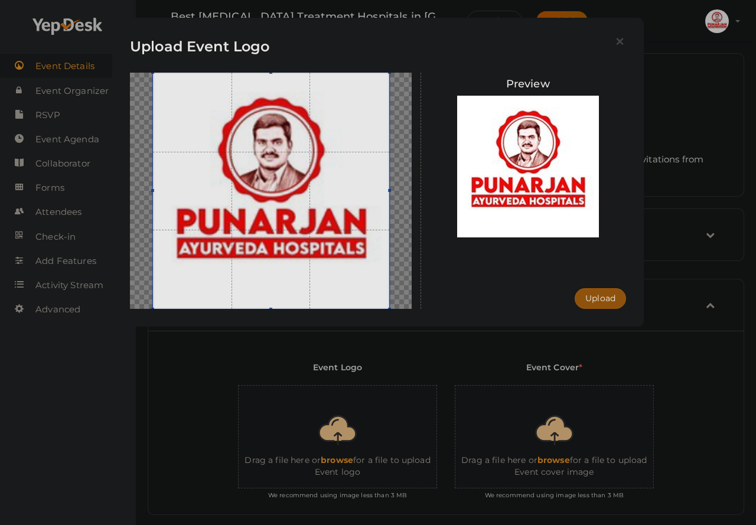
click at [625, 298] on button "Upload" at bounding box center [600, 298] width 51 height 21
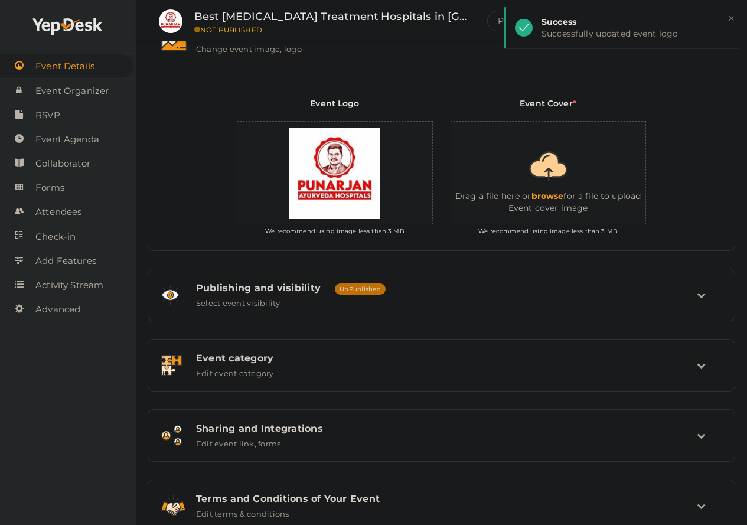
scroll to position [301, 0]
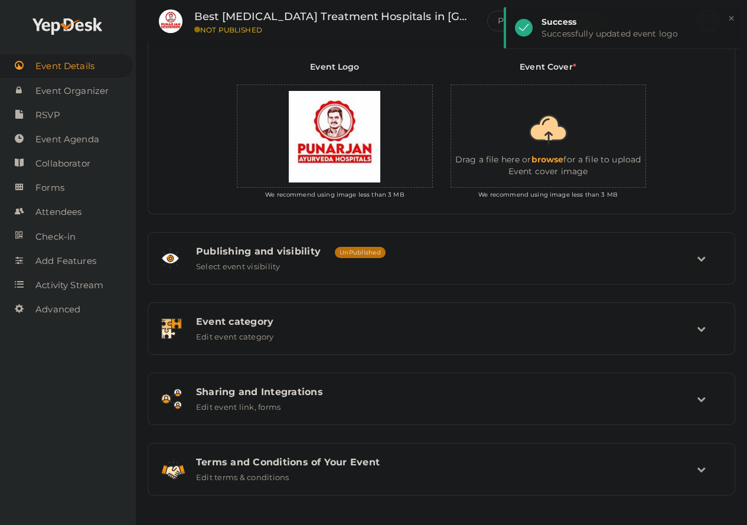
click at [545, 155] on input "file" at bounding box center [569, 136] width 236 height 103
type input "C:\fakepath\Blood-Cancer-Banner-..._imresizer (1).png"
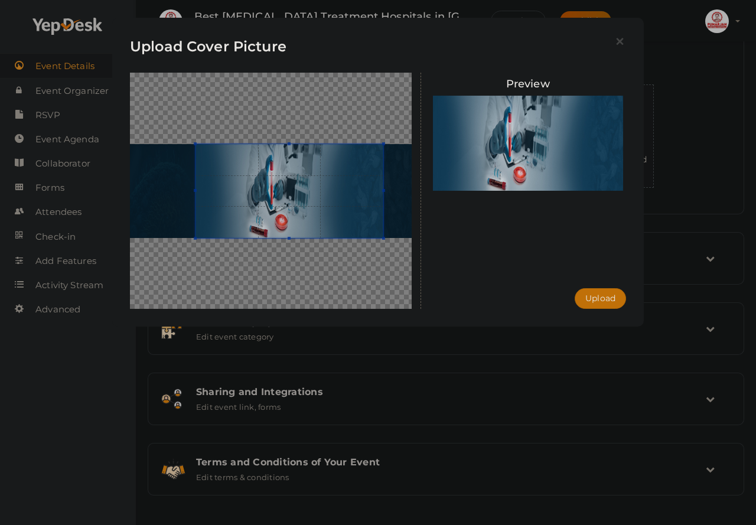
click at [502, 173] on img at bounding box center [528, 143] width 191 height 95
click at [606, 294] on button "Upload" at bounding box center [600, 298] width 51 height 21
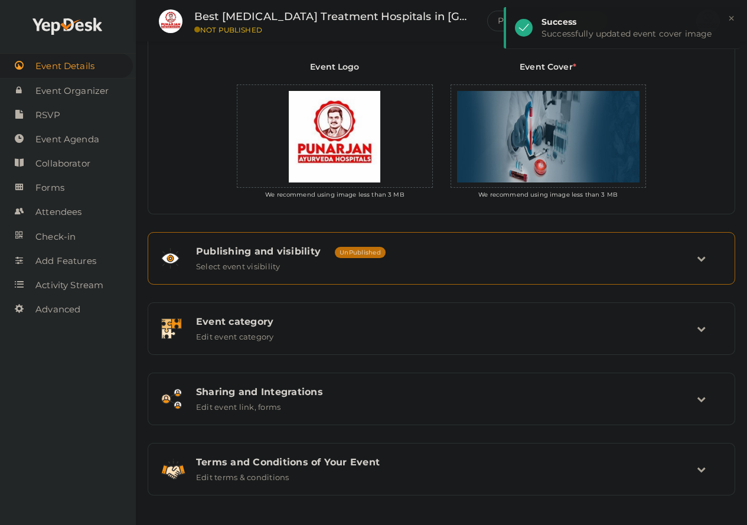
click at [296, 274] on div "Publishing and visibility Published UnPublished Select event visibility" at bounding box center [441, 259] width 575 height 40
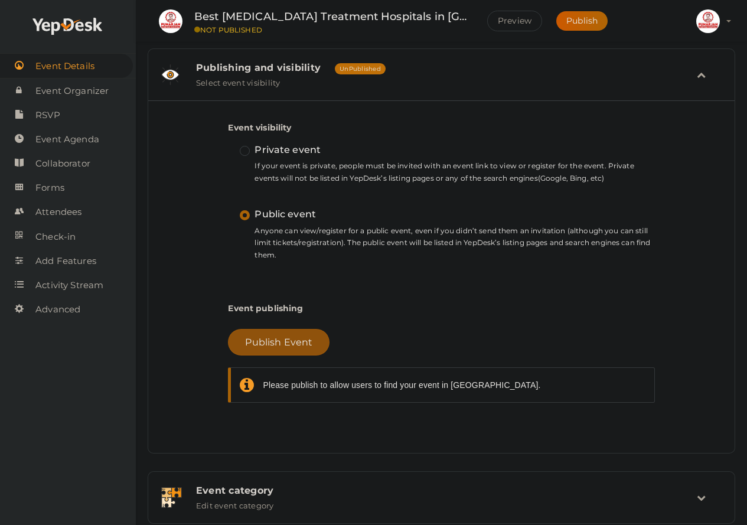
click at [285, 343] on span "Publish Event" at bounding box center [278, 342] width 67 height 11
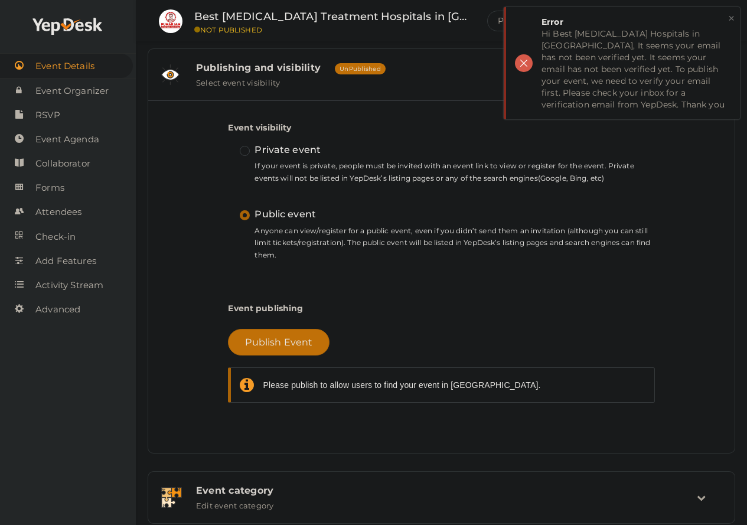
click at [734, 17] on button "×" at bounding box center [732, 19] width 8 height 14
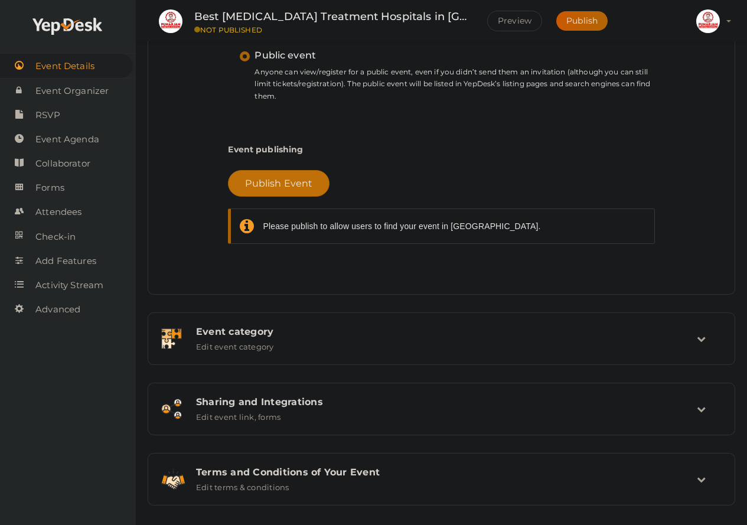
scroll to position [470, 0]
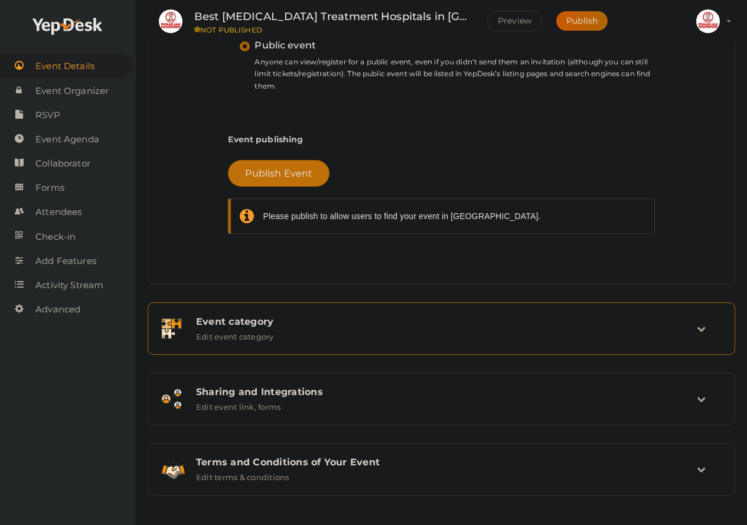
click at [379, 327] on div "Event category Edit event category" at bounding box center [442, 328] width 510 height 25
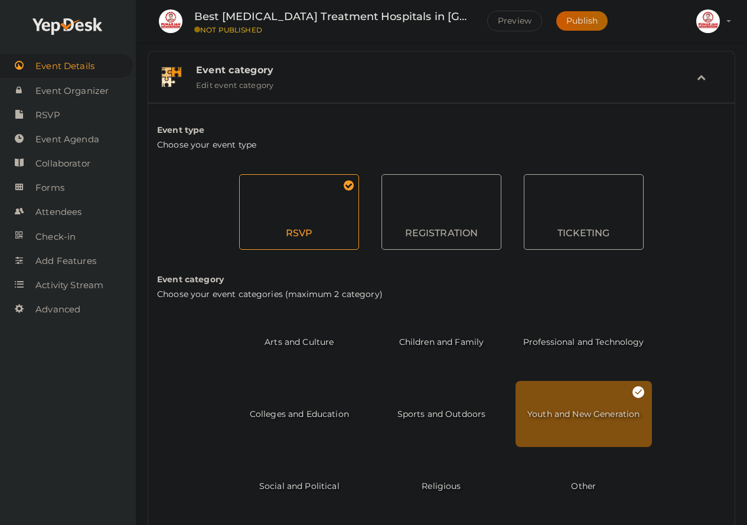
scroll to position [352, 0]
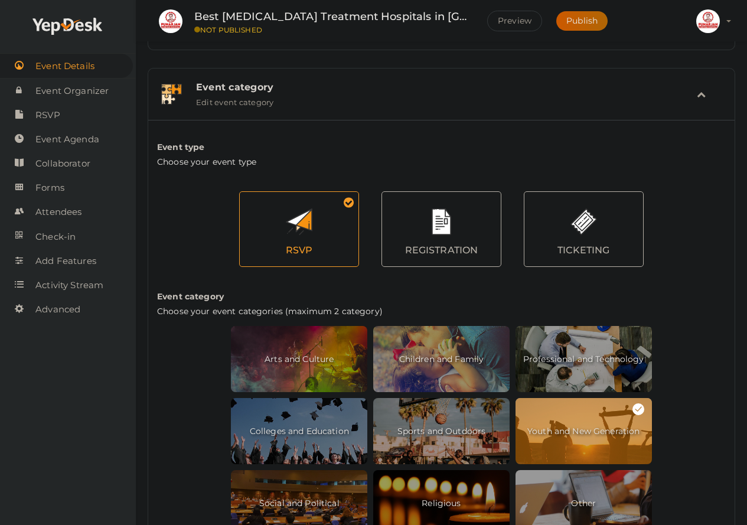
click at [623, 122] on div "Event type Choose your event type RSVP REGISTRATION TICKETING Event category Ch…" at bounding box center [441, 334] width 587 height 428
click at [707, 93] on td at bounding box center [709, 94] width 25 height 25
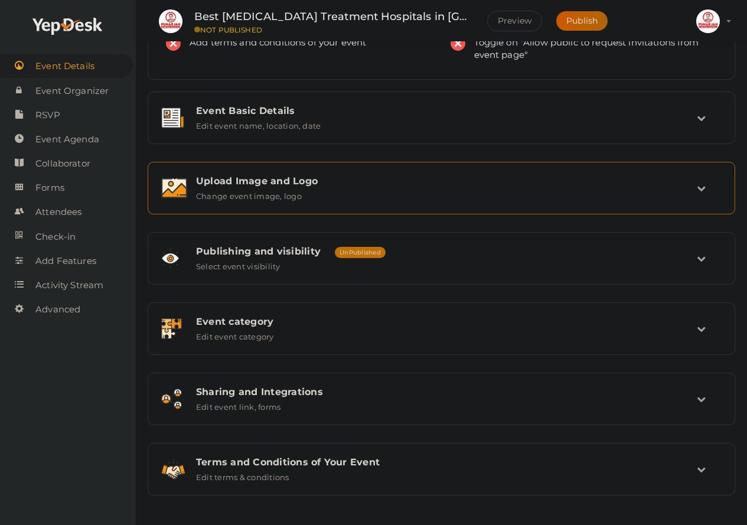
scroll to position [117, 0]
click at [365, 412] on div "Sharing and Integrations Edit event link, forms" at bounding box center [441, 399] width 575 height 40
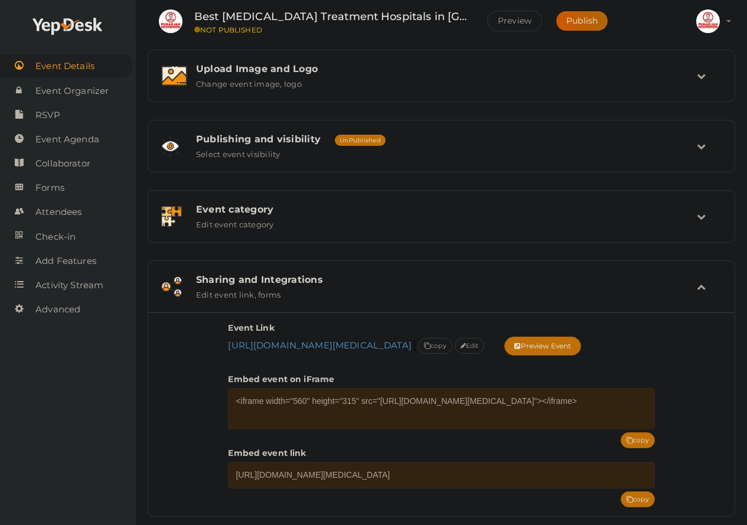
scroll to position [235, 0]
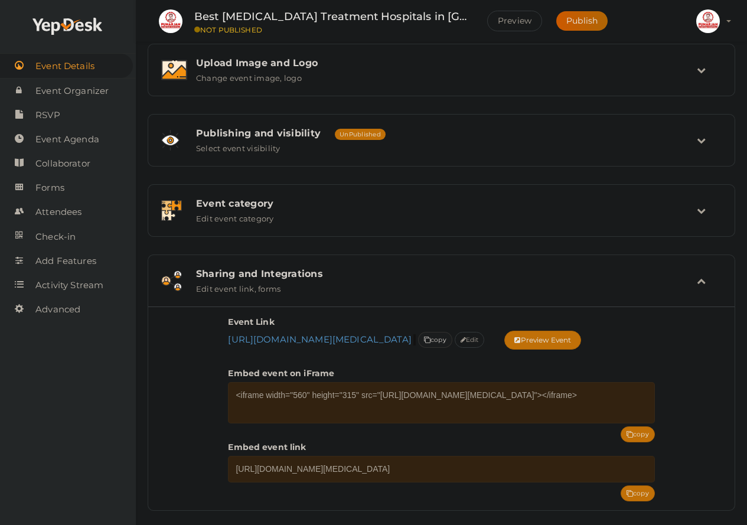
click at [447, 339] on span "copy" at bounding box center [435, 340] width 22 height 12
click at [696, 281] on div "Sharing and Integrations Edit event link, forms" at bounding box center [442, 280] width 510 height 25
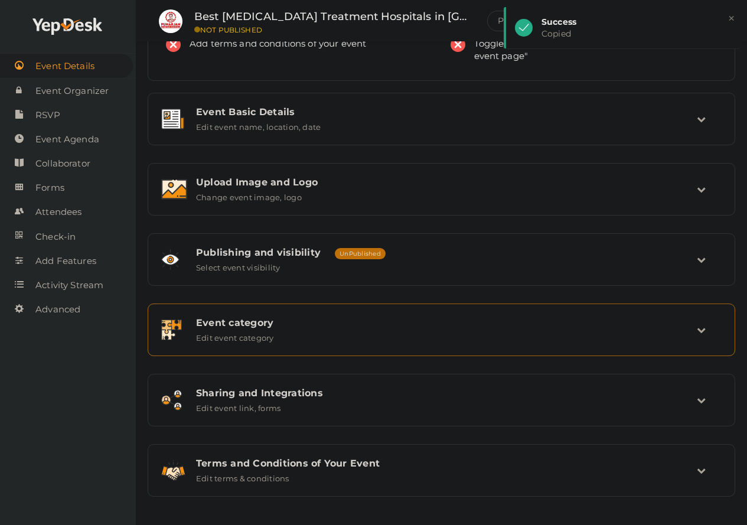
scroll to position [117, 0]
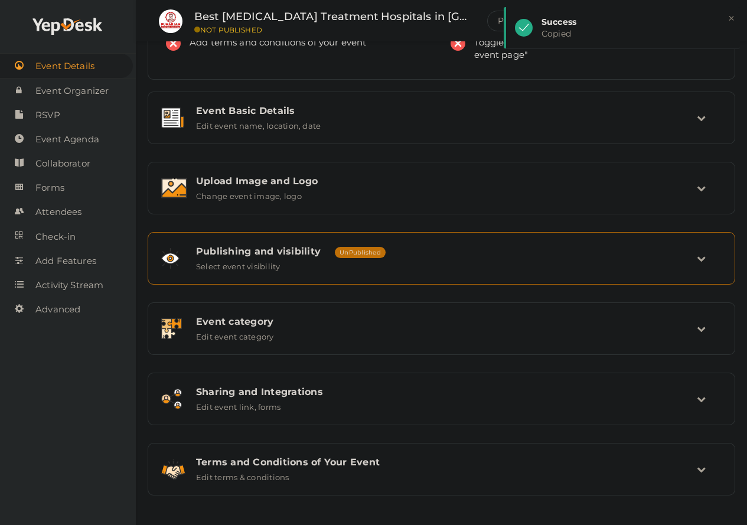
click at [326, 268] on div "Publishing and visibility Published UnPublished Select event visibility" at bounding box center [442, 258] width 510 height 25
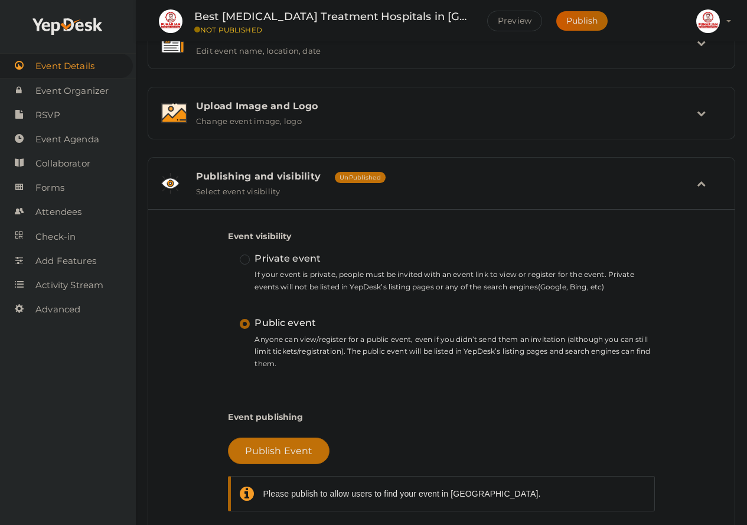
scroll to position [235, 0]
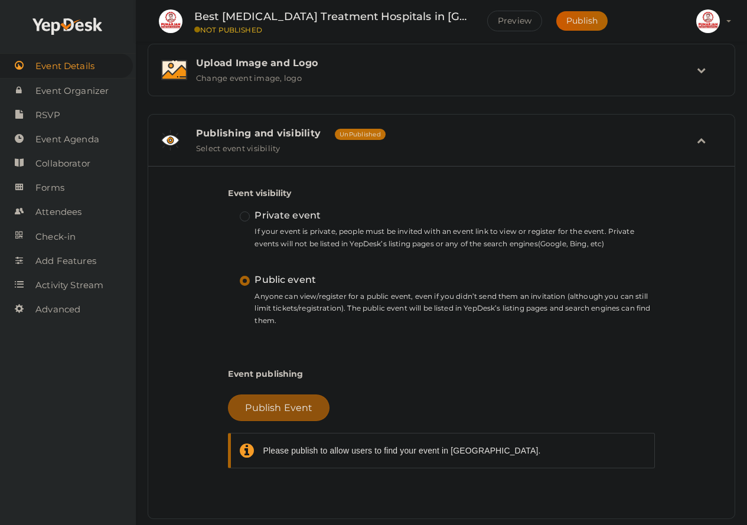
click at [268, 416] on button "Publish Event" at bounding box center [279, 408] width 102 height 27
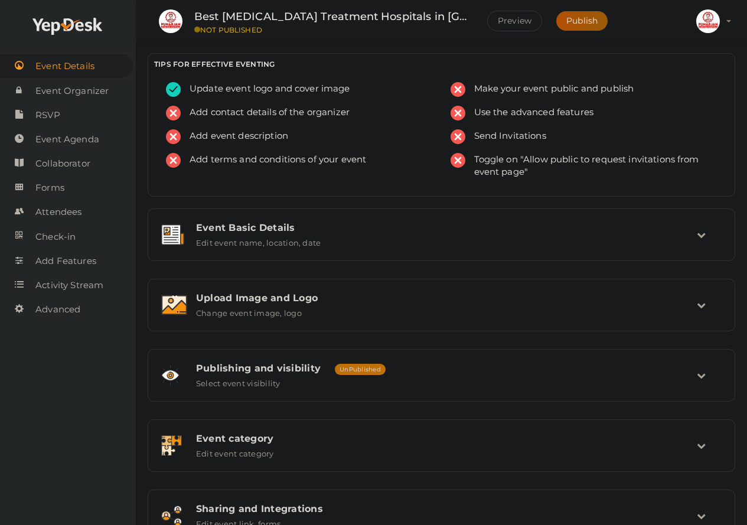
click at [574, 28] on button "Publish" at bounding box center [582, 20] width 51 height 19
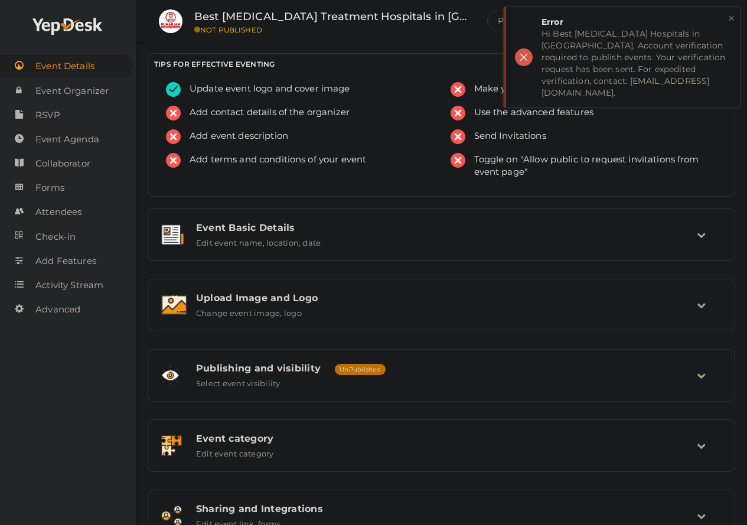
click at [529, 46] on div "× Error Hi Best Blood Cancer Hospitals in Delhi, Account verification required …" at bounding box center [622, 57] width 236 height 100
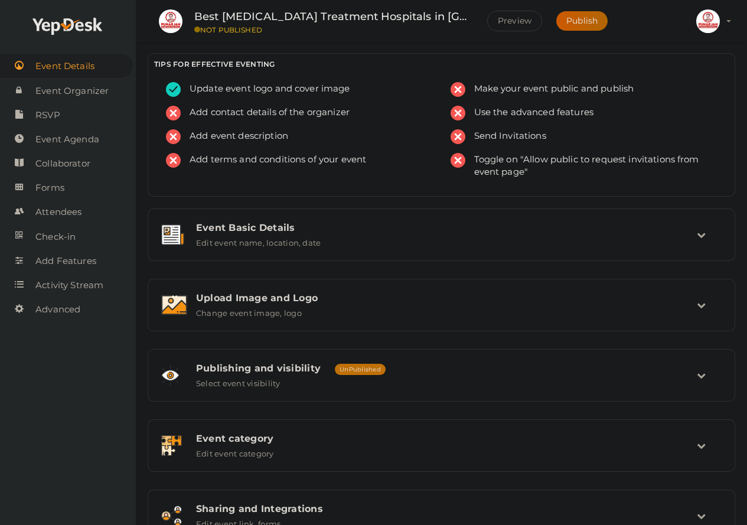
click at [710, 11] on img at bounding box center [709, 21] width 24 height 24
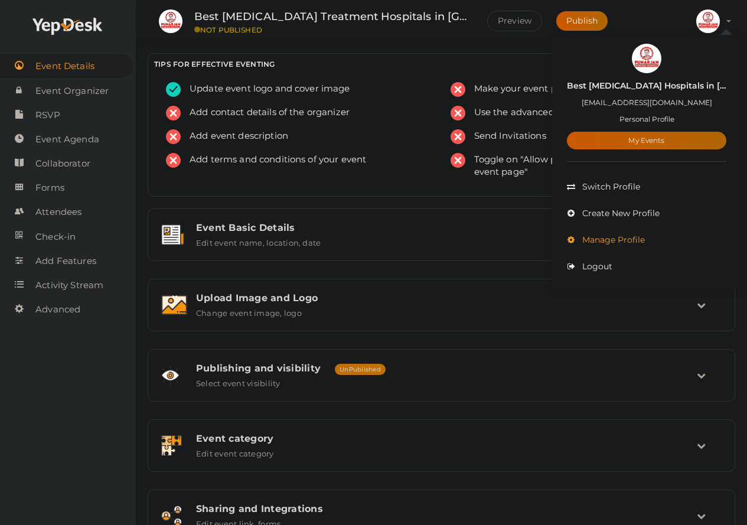
click at [603, 234] on li "Manage Profile" at bounding box center [647, 240] width 160 height 27
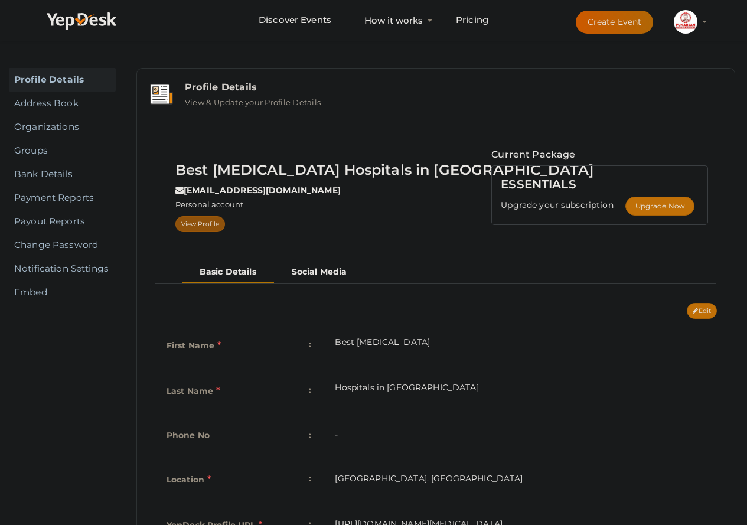
click at [216, 221] on link "View Profile" at bounding box center [200, 224] width 50 height 16
